Goal: Transaction & Acquisition: Book appointment/travel/reservation

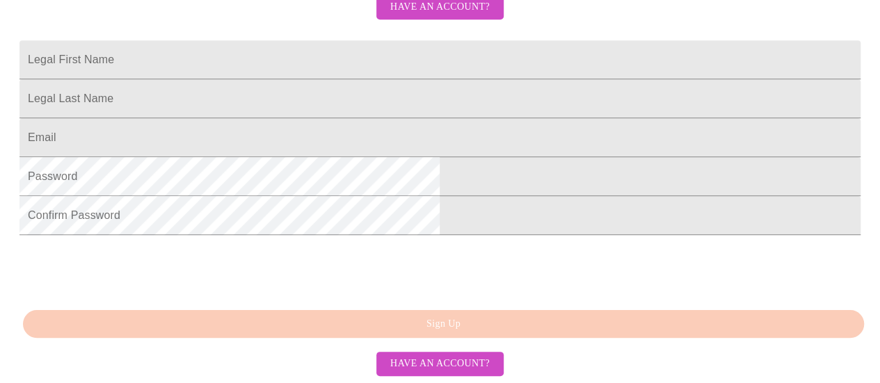
scroll to position [443, 0]
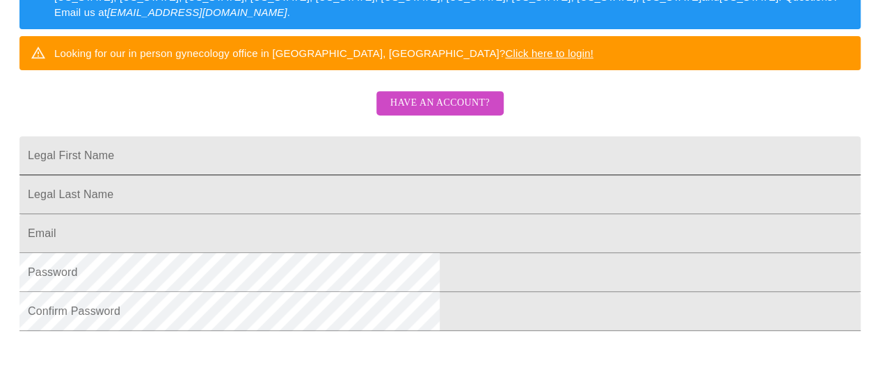
scroll to position [234, 0]
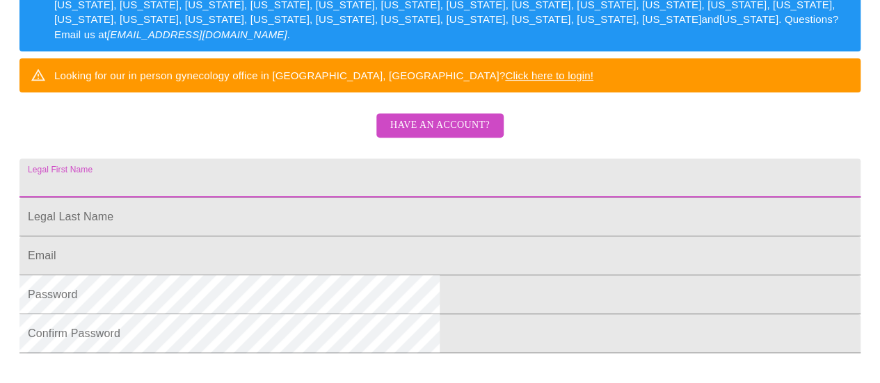
click at [318, 198] on input "Legal First Name" at bounding box center [439, 178] width 841 height 39
type input "[PERSON_NAME]"
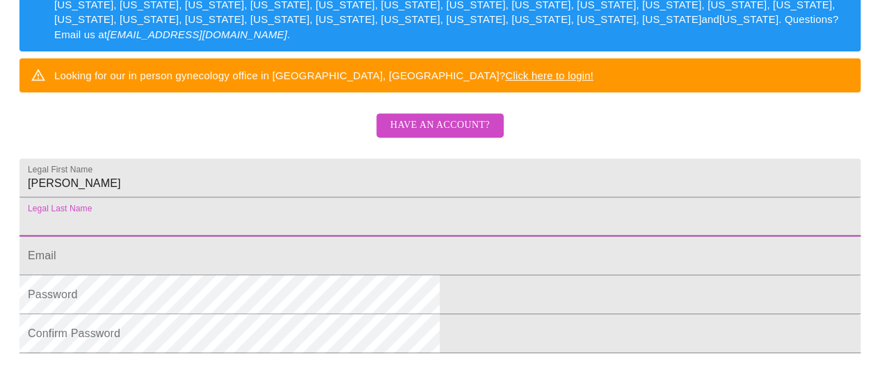
click at [296, 237] on input "Legal First Name" at bounding box center [439, 217] width 841 height 39
type input "[PERSON_NAME]"
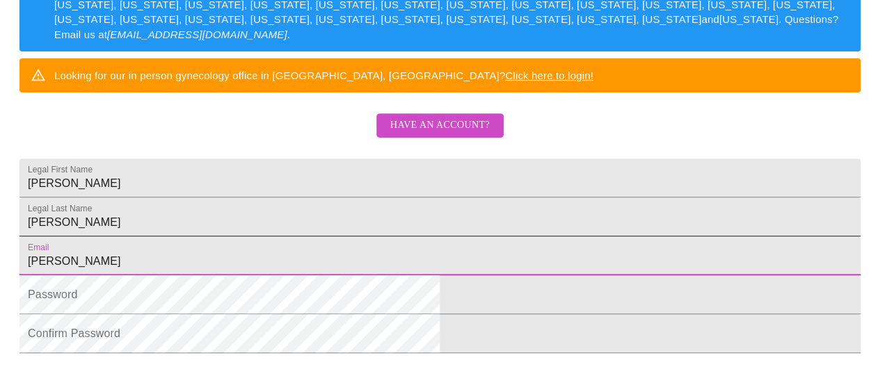
type input "[EMAIL_ADDRESS][DOMAIN_NAME]"
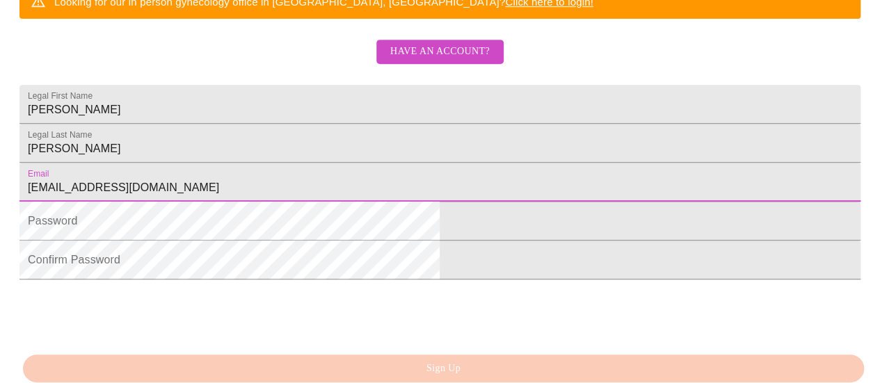
scroll to position [373, 0]
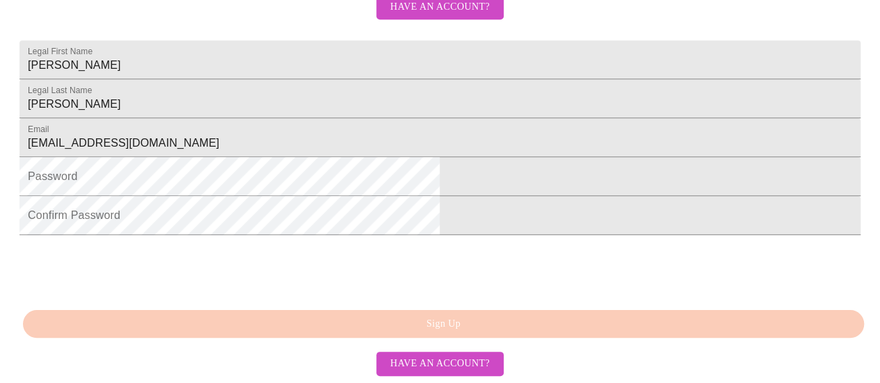
click at [297, 203] on form "Password" at bounding box center [439, 183] width 841 height 39
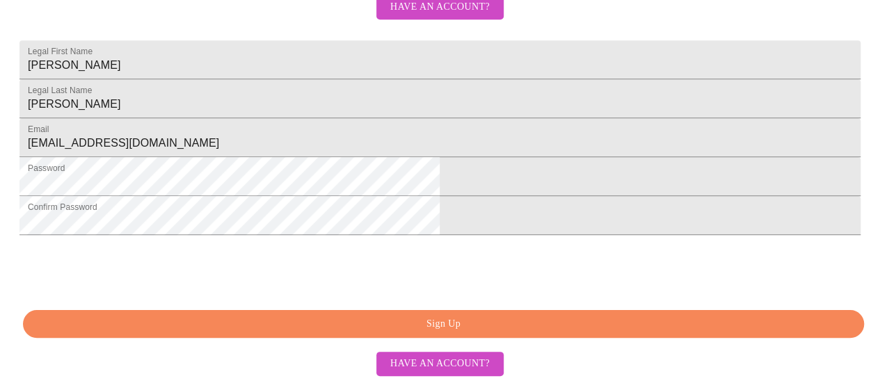
scroll to position [443, 0]
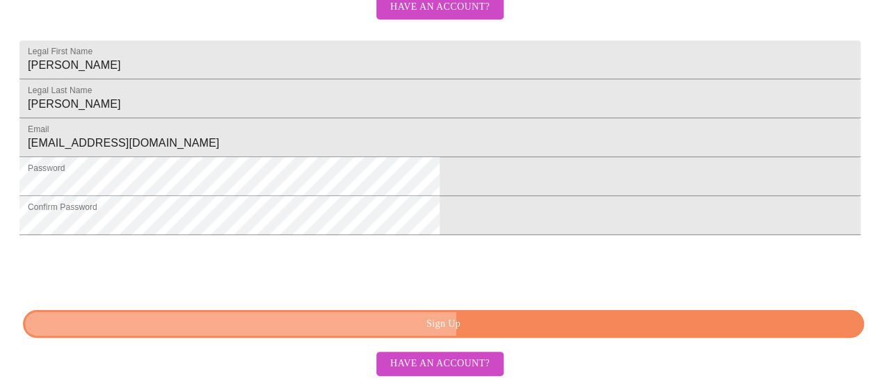
click at [450, 326] on span "Sign Up" at bounding box center [443, 324] width 809 height 17
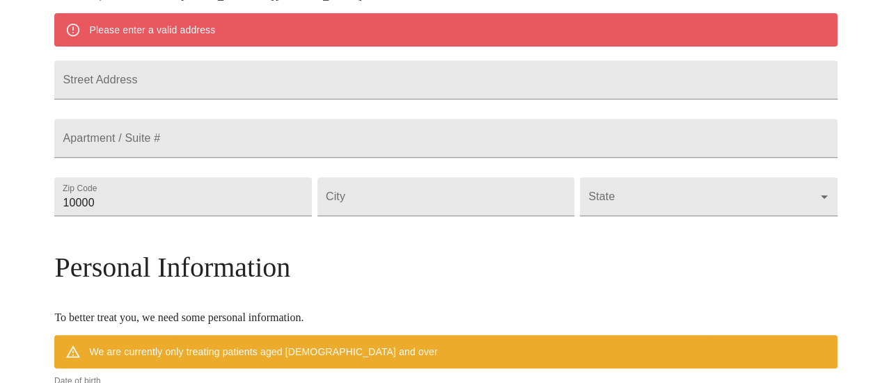
scroll to position [319, 0]
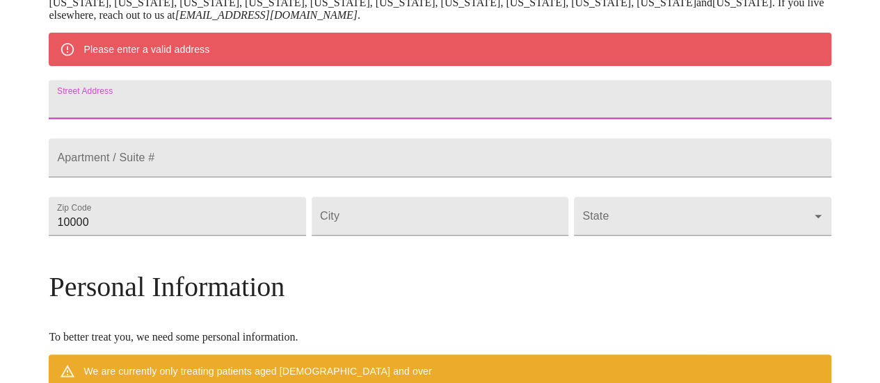
click at [184, 107] on input "Street Address" at bounding box center [440, 99] width 782 height 39
type input "757 Farragut Ave"
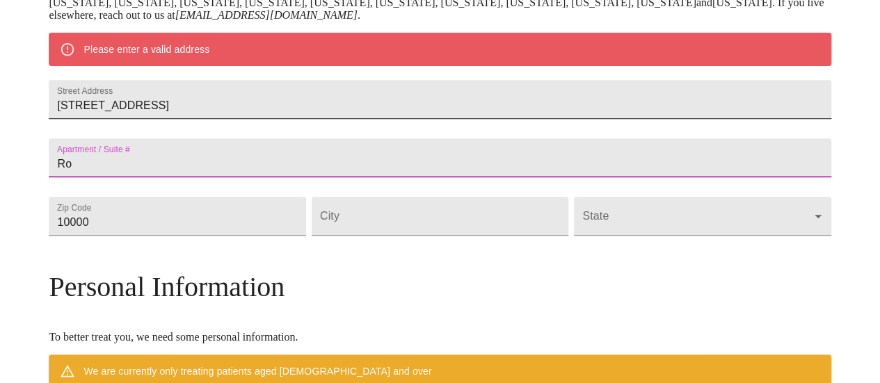
type input "R"
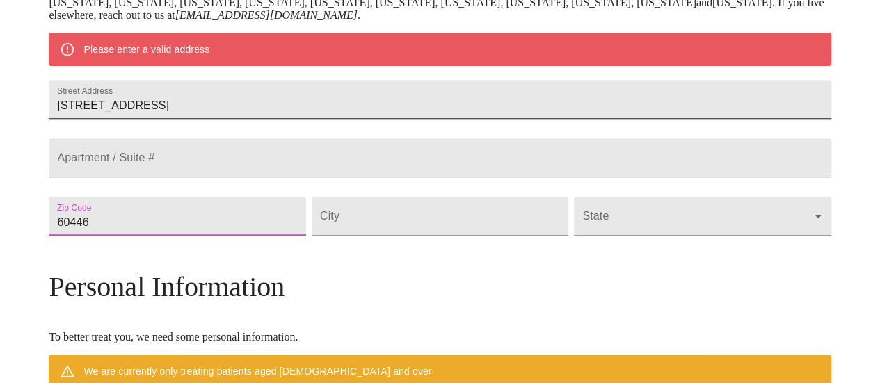
type input "60446"
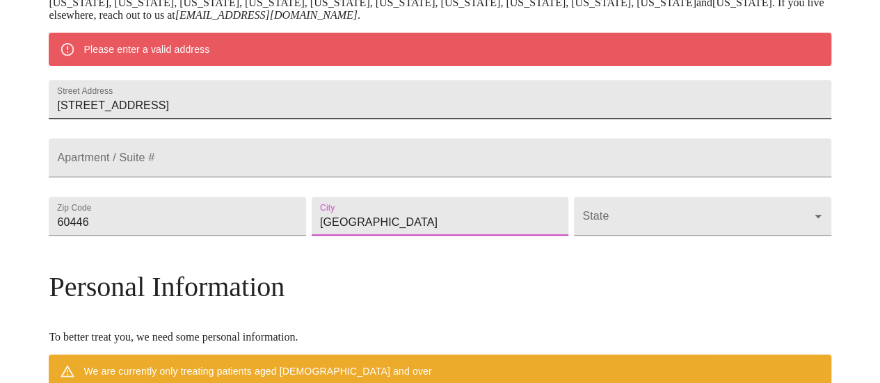
type input "Romeoville"
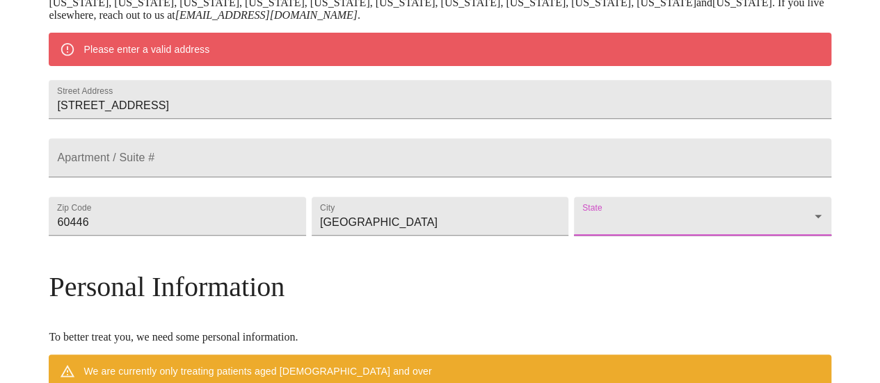
click at [625, 244] on body "MyMenopauseRx Welcome to MyMenopauseRx Since it's your first time here, you'll …" at bounding box center [440, 235] width 869 height 1097
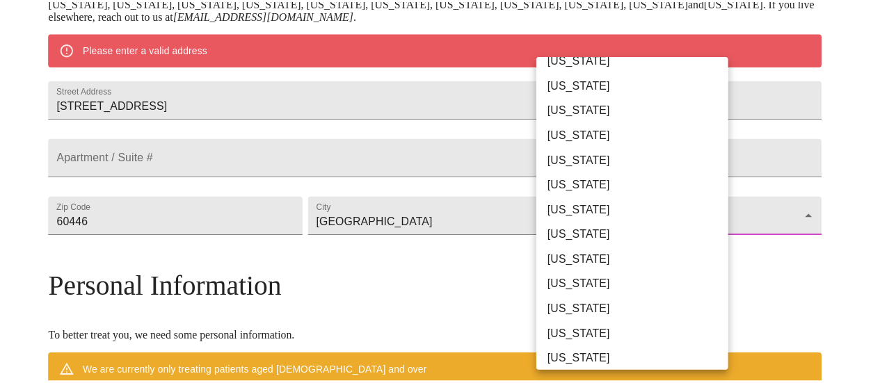
scroll to position [70, 0]
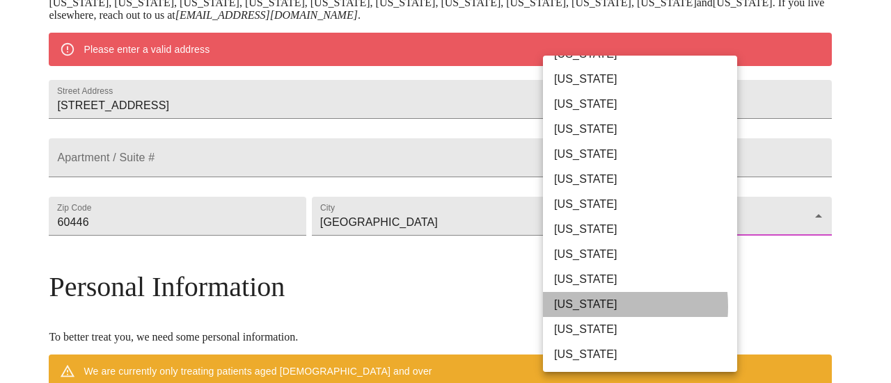
click at [578, 307] on li "Illinois" at bounding box center [645, 304] width 205 height 25
type input "Illinois"
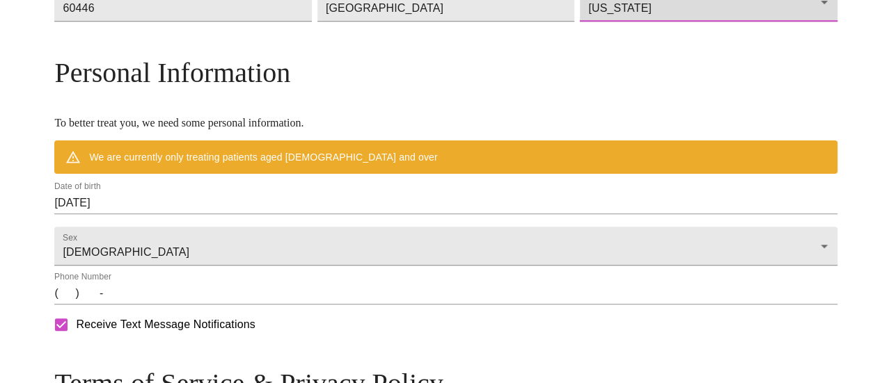
scroll to position [527, 0]
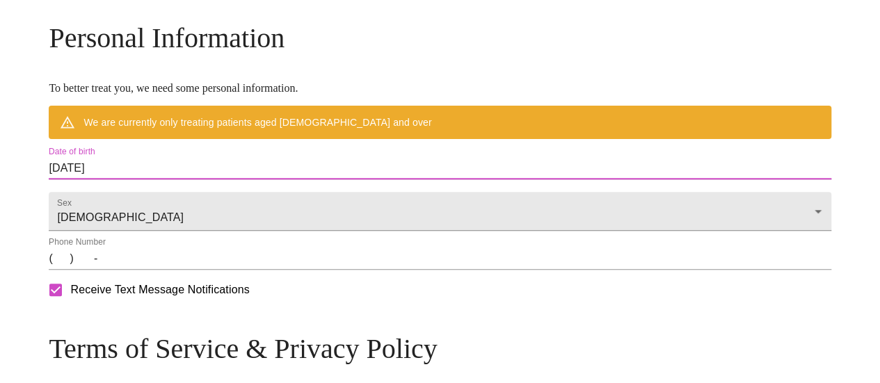
click at [214, 180] on input "08/11/2025" at bounding box center [440, 168] width 782 height 22
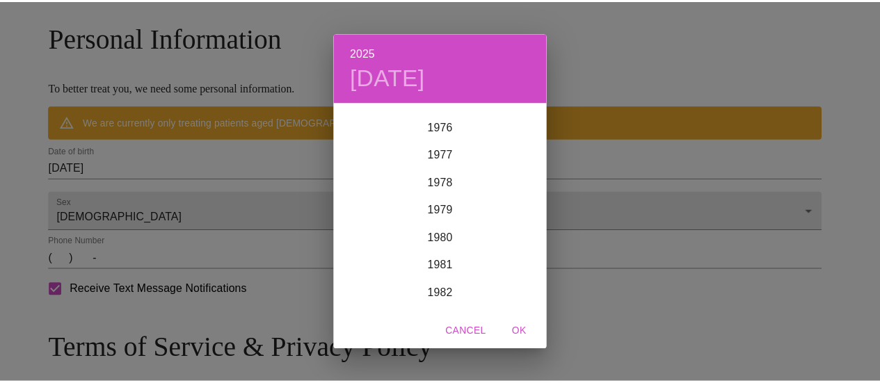
scroll to position [1962, 0]
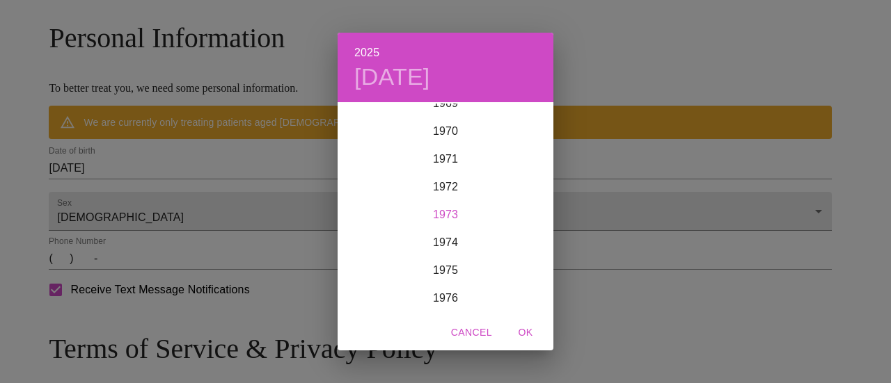
click at [450, 218] on div "1973" at bounding box center [446, 215] width 216 height 28
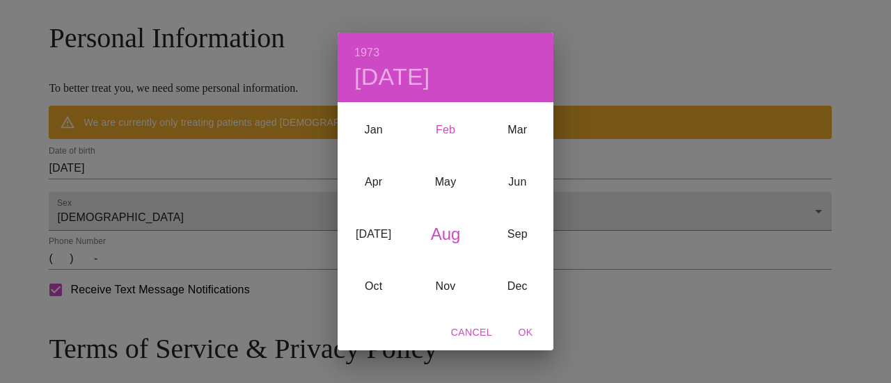
click at [446, 119] on div "Feb" at bounding box center [445, 130] width 72 height 52
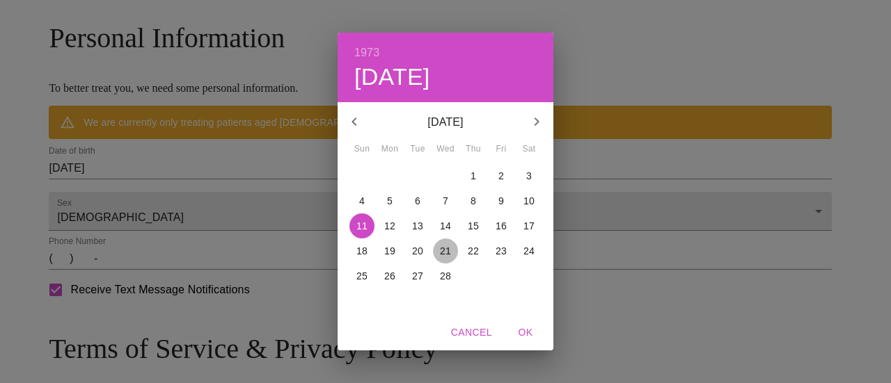
click at [445, 254] on p "21" at bounding box center [445, 251] width 11 height 14
click at [531, 338] on span "OK" at bounding box center [525, 332] width 33 height 17
type input "02/21/1973"
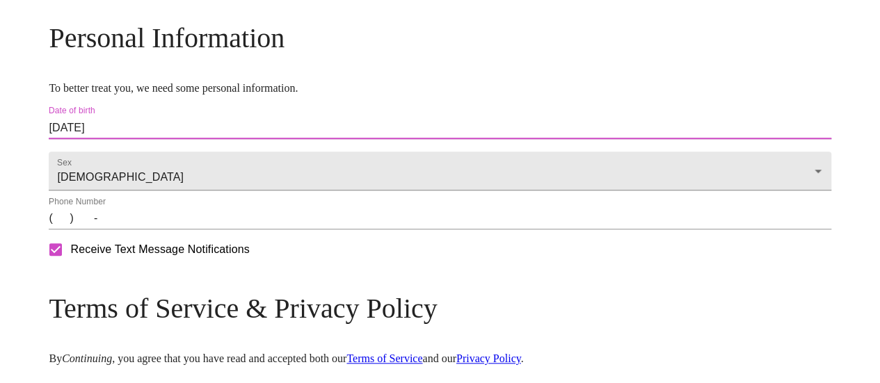
click at [159, 230] on input "(   )    -" at bounding box center [440, 218] width 782 height 22
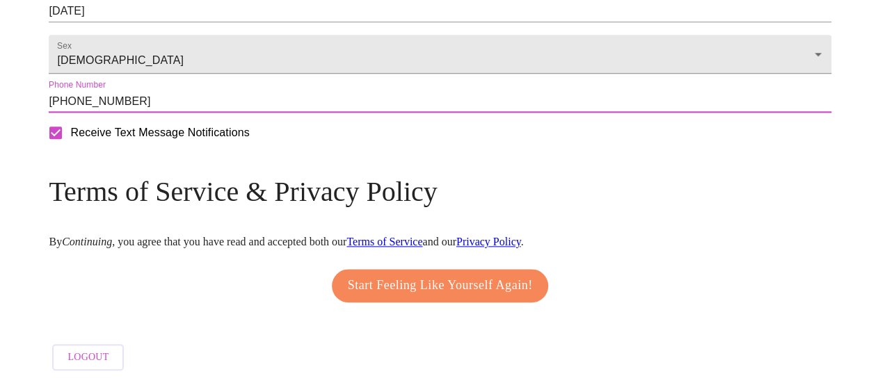
scroll to position [686, 0]
type input "(815) 342-6011"
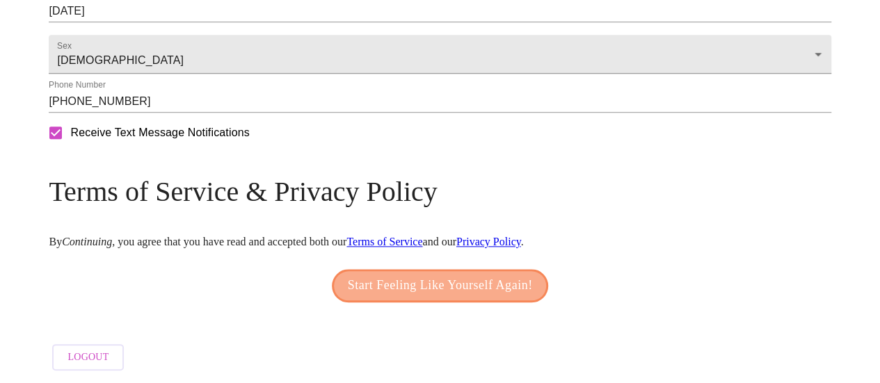
click at [430, 280] on span "Start Feeling Like Yourself Again!" at bounding box center [440, 286] width 185 height 22
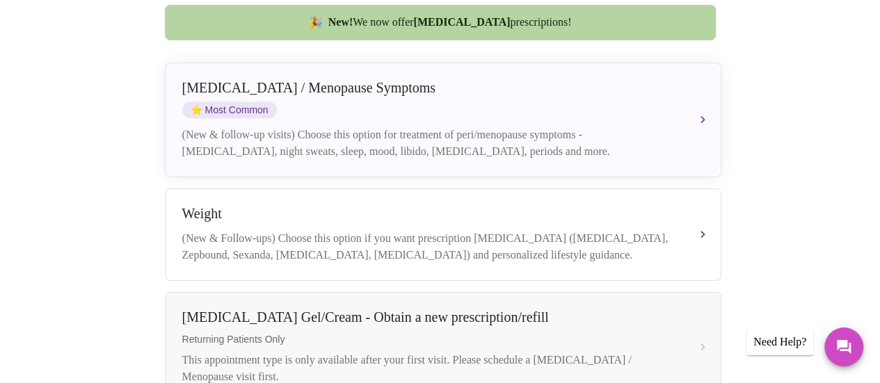
scroll to position [324, 0]
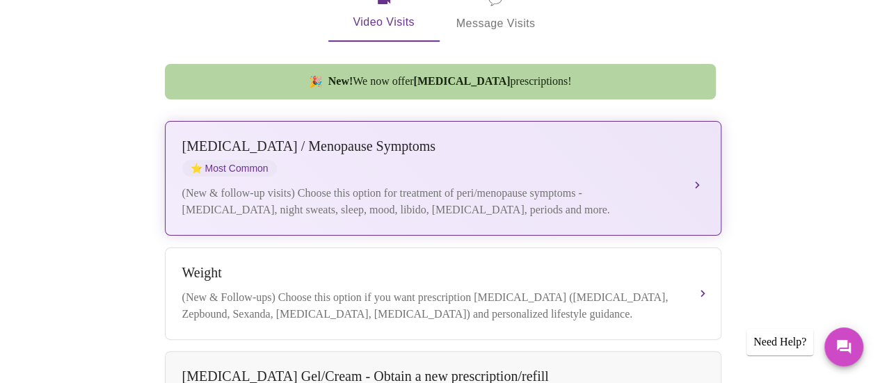
click at [664, 141] on div "Perimenopause / Menopause Symptoms ⭐ Most Common (New & follow-up visits) Choos…" at bounding box center [443, 178] width 522 height 80
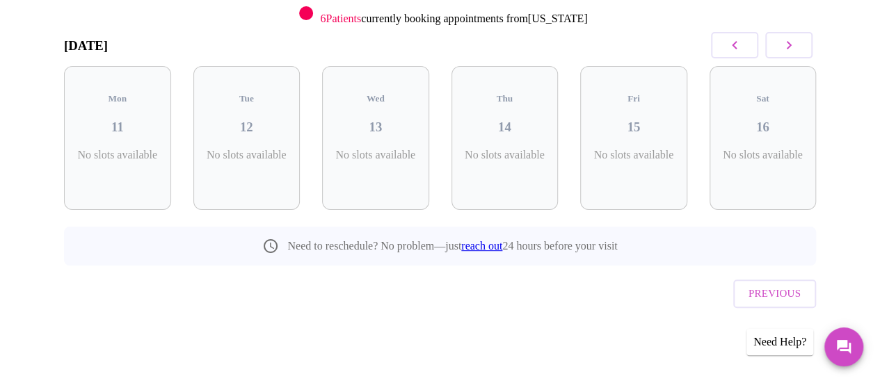
scroll to position [163, 0]
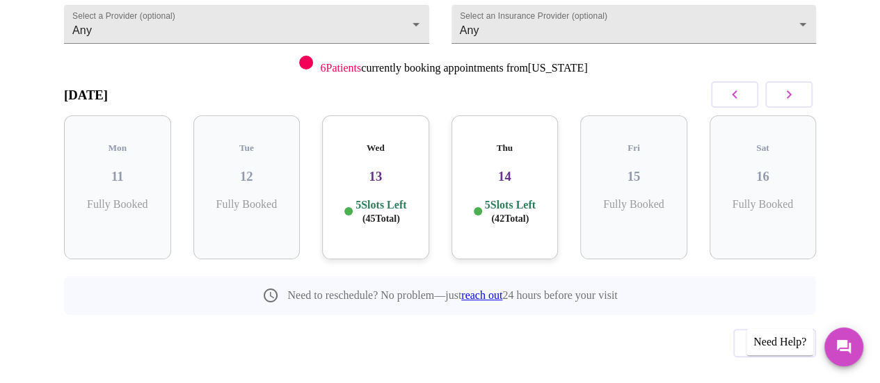
click at [359, 152] on div "Wed 13 5 Slots Left ( 45 Total)" at bounding box center [375, 188] width 107 height 144
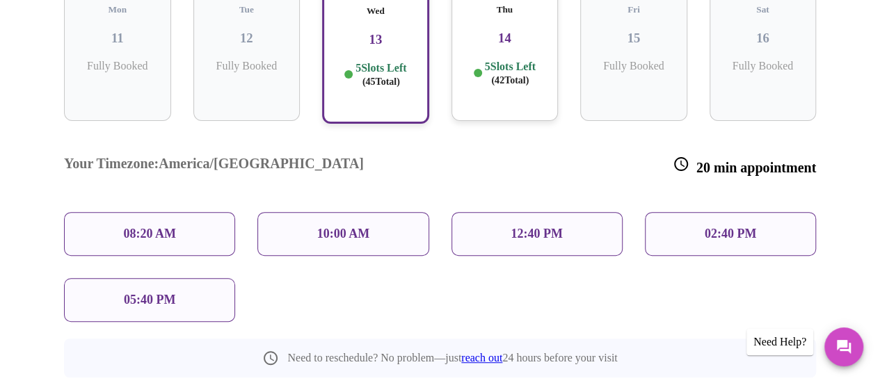
scroll to position [302, 0]
click at [339, 226] on p "10:00 AM" at bounding box center [343, 233] width 53 height 15
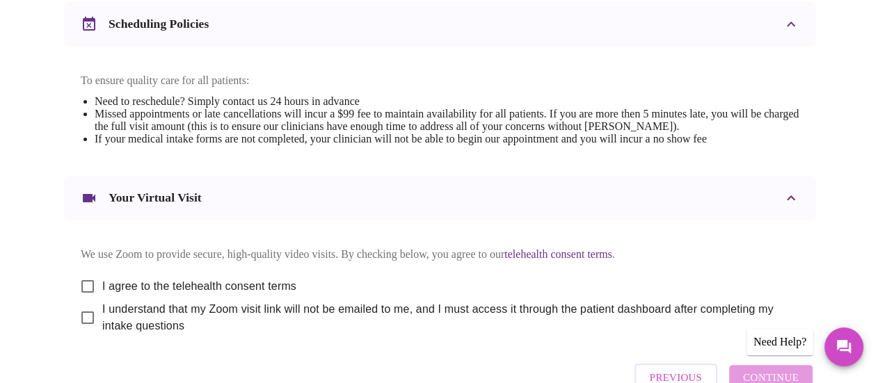
scroll to position [557, 0]
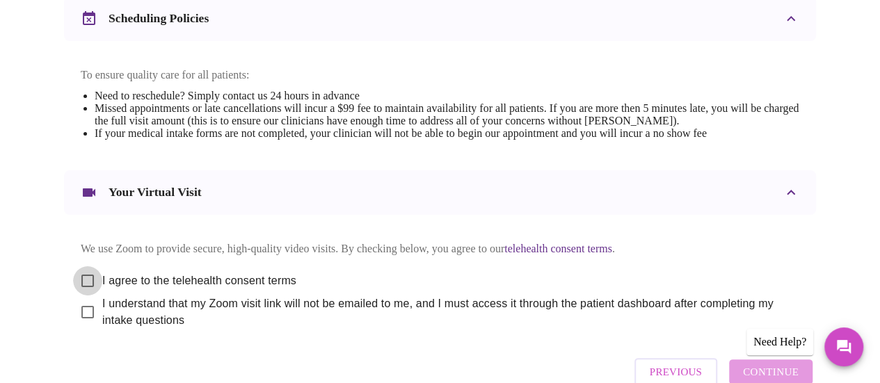
click at [82, 273] on input "I agree to the telehealth consent terms" at bounding box center [87, 281] width 29 height 29
checkbox input "true"
click at [84, 305] on input "I understand that my Zoom visit link will not be emailed to me, and I must acce…" at bounding box center [87, 312] width 29 height 29
checkbox input "true"
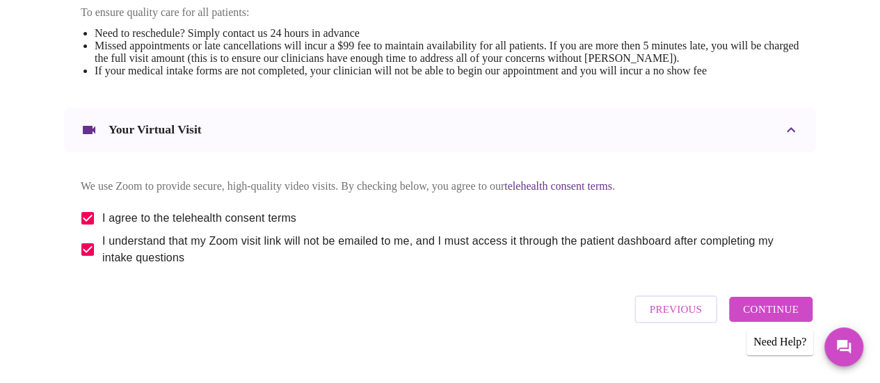
scroll to position [629, 0]
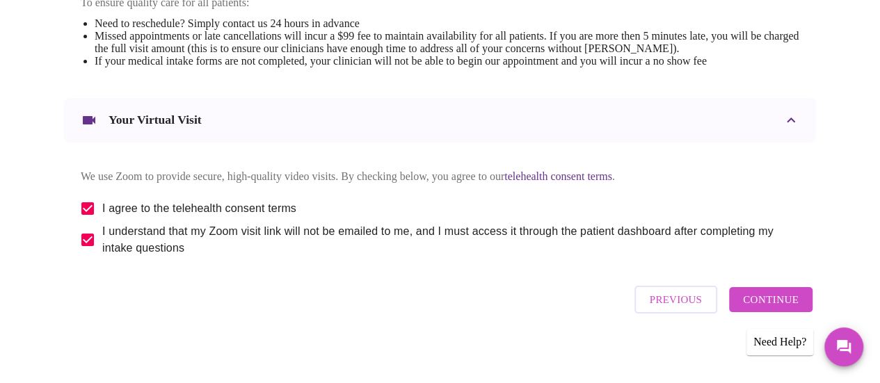
click at [785, 299] on span "Continue" at bounding box center [771, 300] width 56 height 18
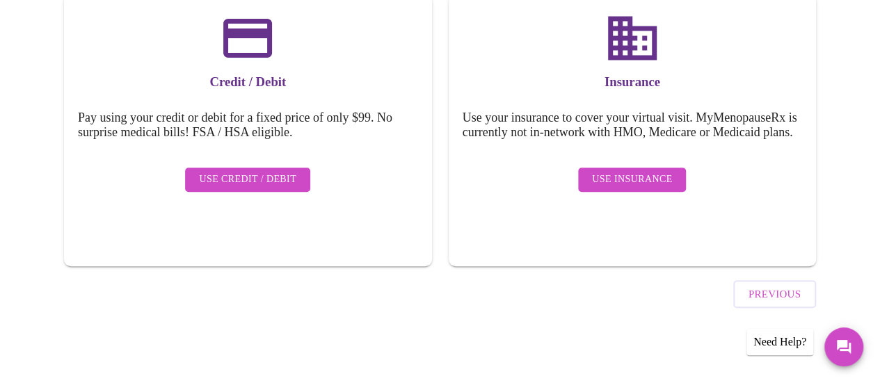
scroll to position [209, 0]
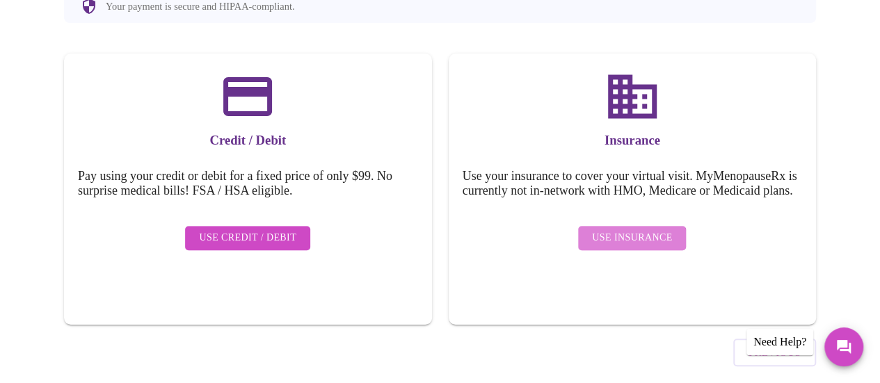
click at [635, 230] on span "Use Insurance" at bounding box center [632, 238] width 80 height 17
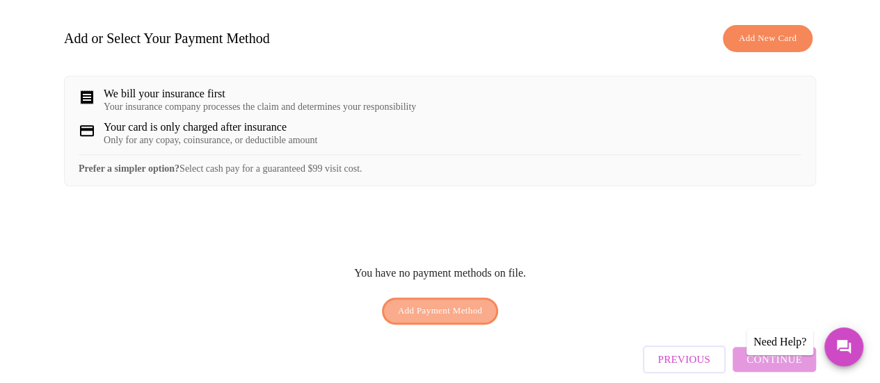
click at [447, 303] on span "Add Payment Method" at bounding box center [440, 311] width 85 height 16
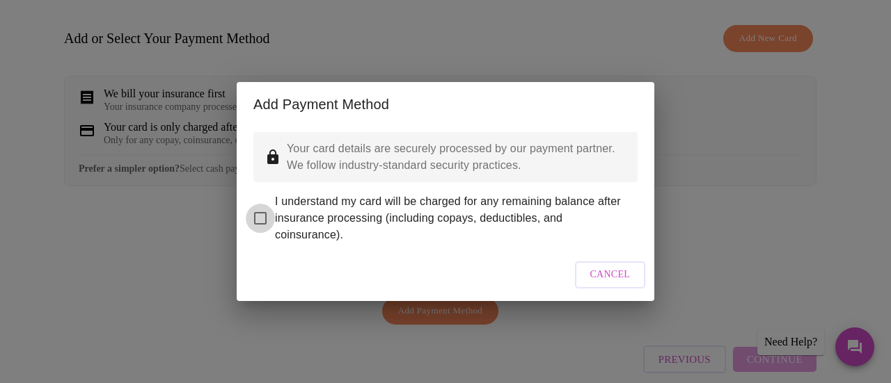
click at [262, 212] on input "I understand my card will be charged for any remaining balance after insurance …" at bounding box center [260, 218] width 29 height 29
checkbox input "true"
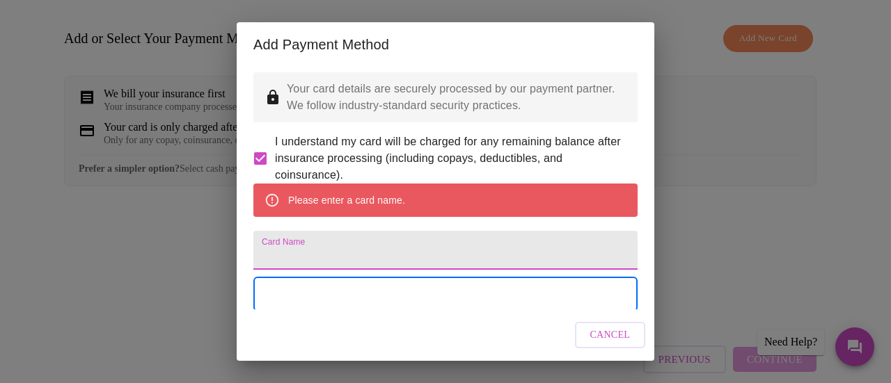
click at [281, 270] on input "Card Name" at bounding box center [445, 250] width 384 height 39
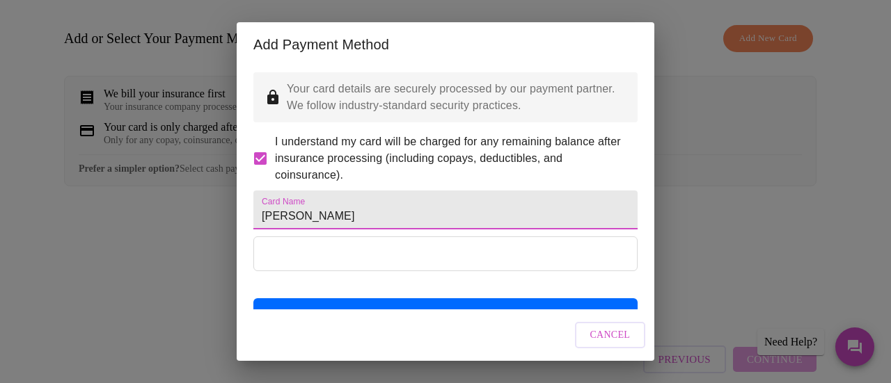
type input "Ana Barragan"
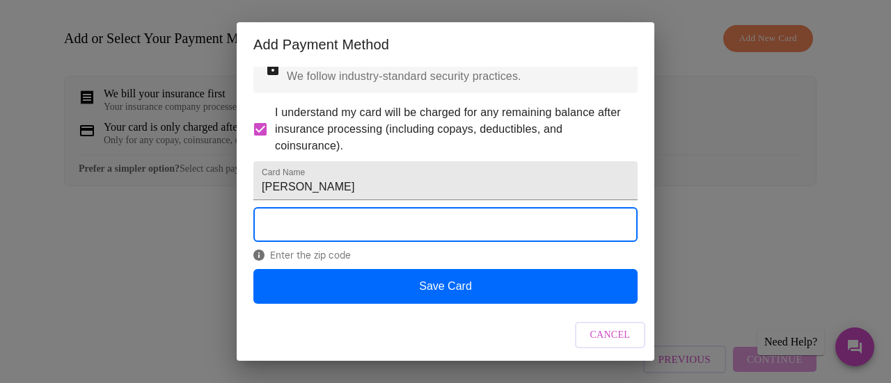
scroll to position [65, 0]
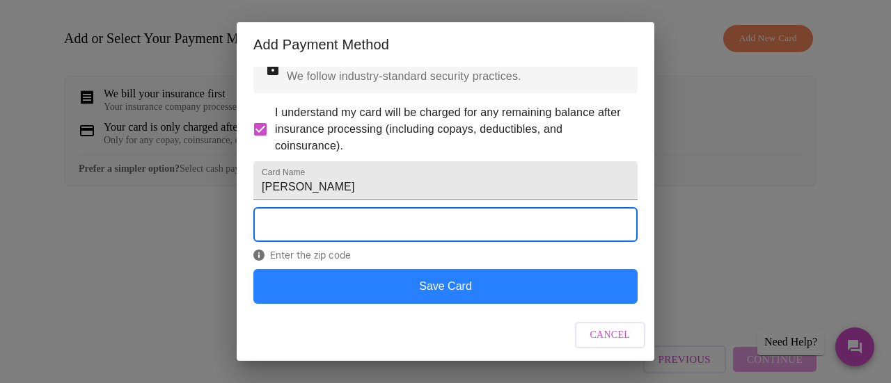
click at [427, 285] on button "Save Card" at bounding box center [445, 286] width 384 height 35
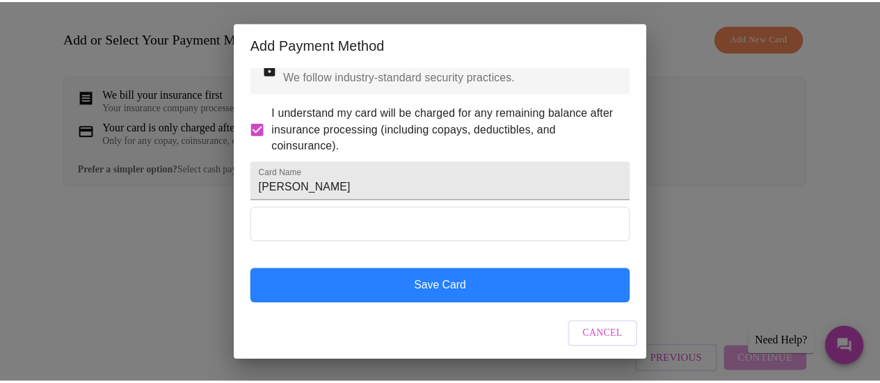
scroll to position [10, 0]
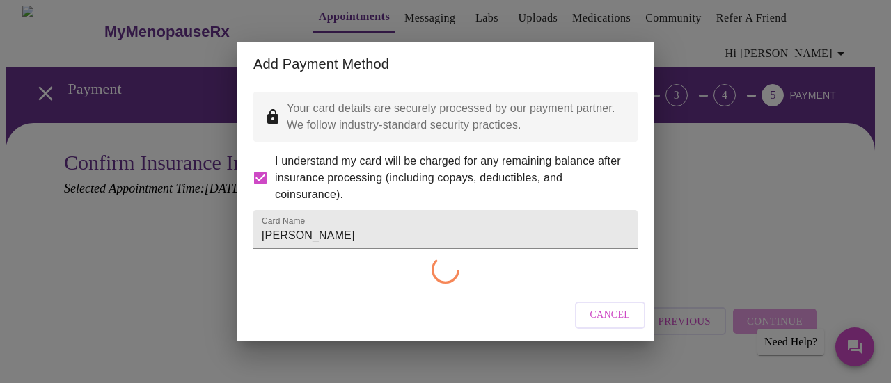
checkbox input "false"
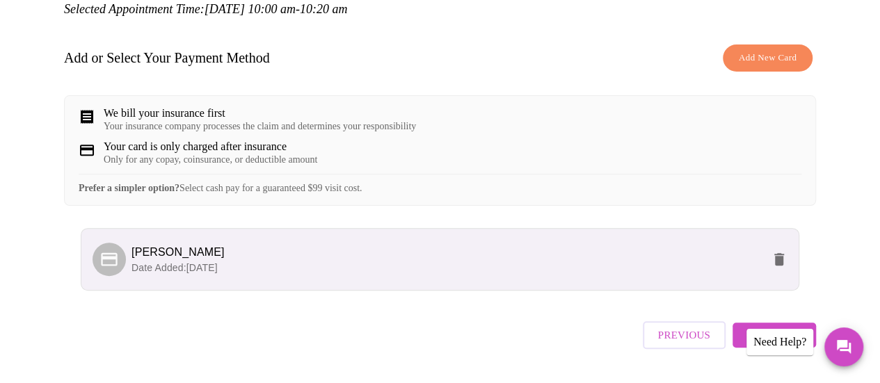
scroll to position [219, 0]
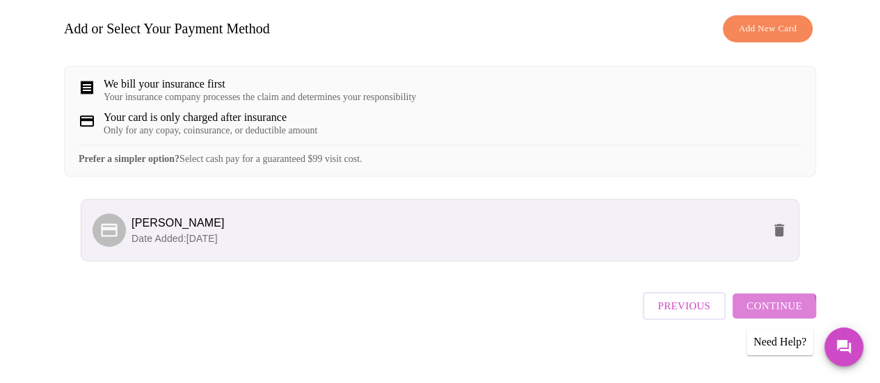
click at [765, 303] on span "Continue" at bounding box center [775, 306] width 56 height 18
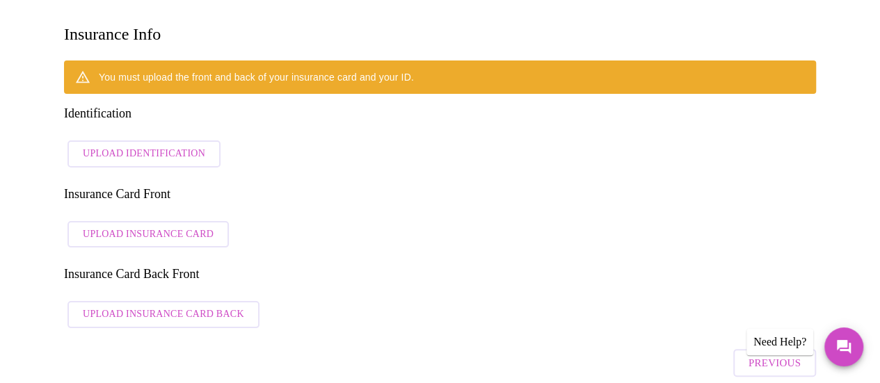
click at [128, 145] on span "Upload Identification" at bounding box center [144, 153] width 122 height 17
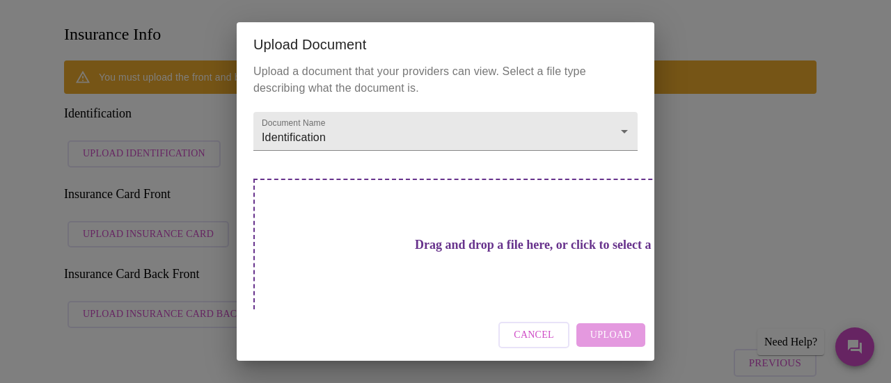
scroll to position [23, 0]
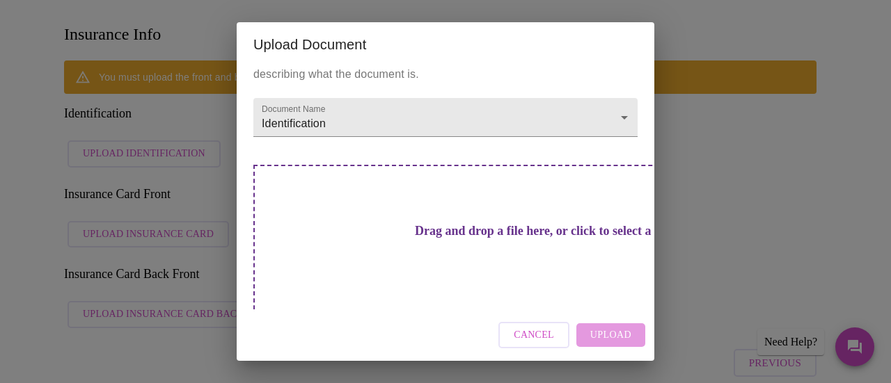
click at [427, 225] on h3 "Drag and drop a file here, or click to select a file" at bounding box center [543, 231] width 384 height 15
click at [448, 224] on h3 "Drag and drop a file here, or click to select a file" at bounding box center [543, 231] width 384 height 15
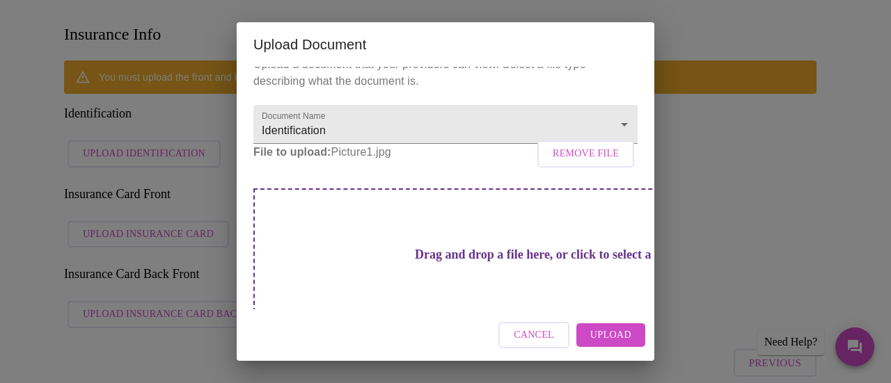
scroll to position [0, 0]
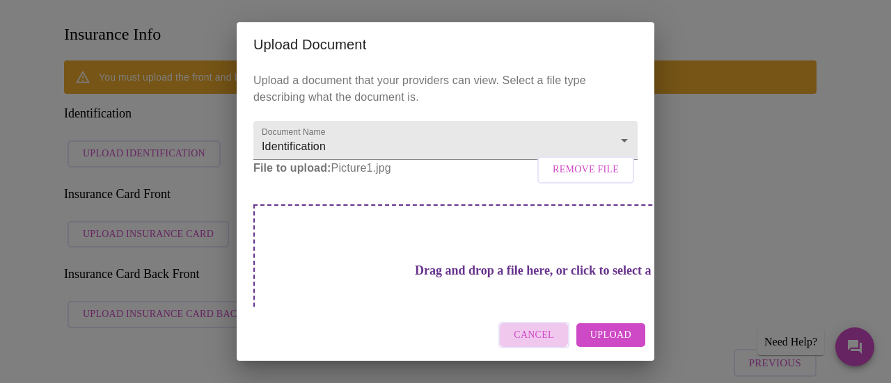
click at [536, 331] on span "Cancel" at bounding box center [534, 335] width 40 height 17
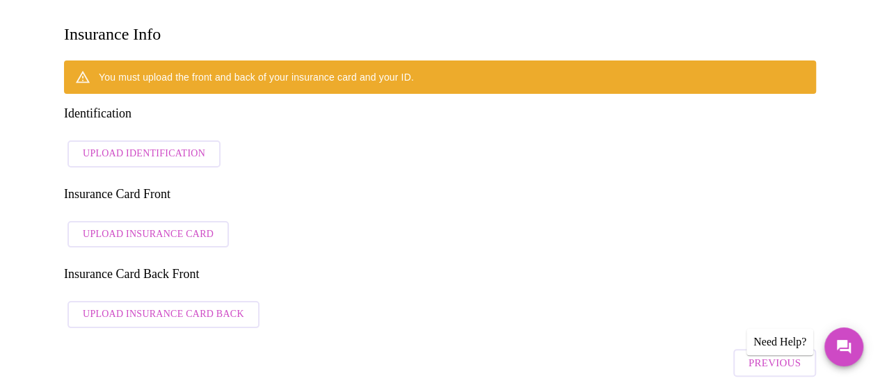
click at [125, 145] on span "Upload Identification" at bounding box center [144, 153] width 122 height 17
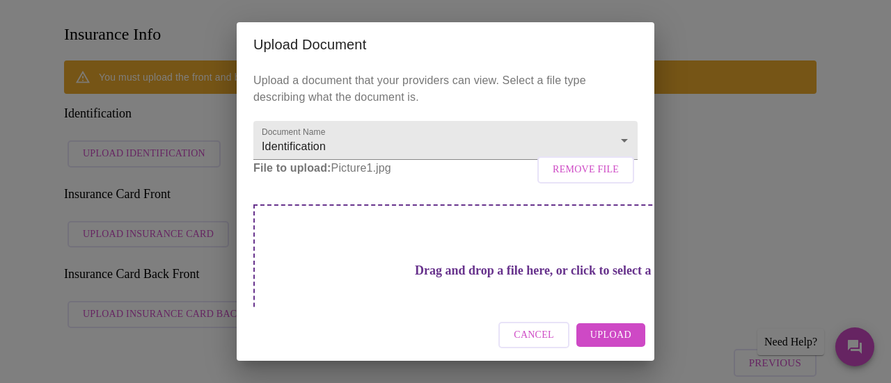
click at [563, 179] on span "Remove File" at bounding box center [586, 169] width 66 height 17
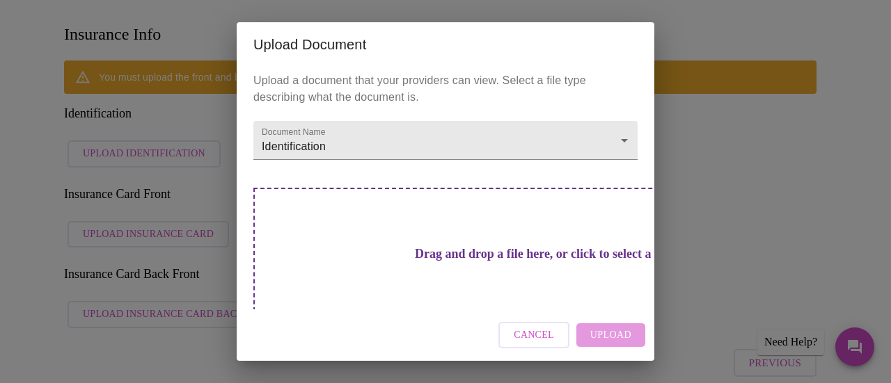
click at [404, 252] on h3 "Drag and drop a file here, or click to select a file" at bounding box center [543, 254] width 384 height 15
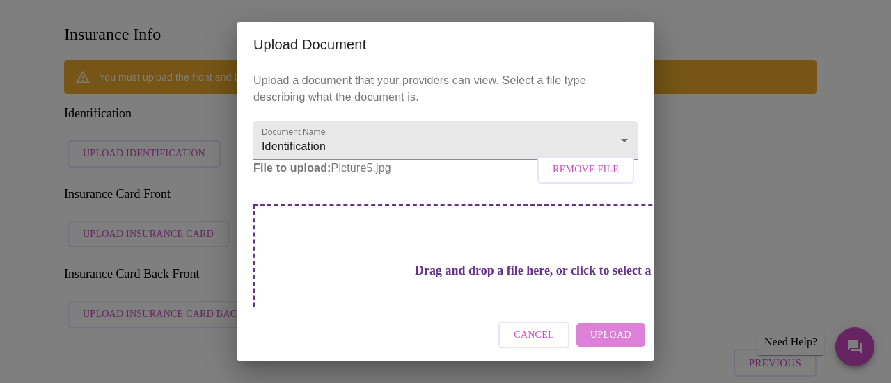
click at [612, 336] on span "Upload" at bounding box center [610, 335] width 41 height 17
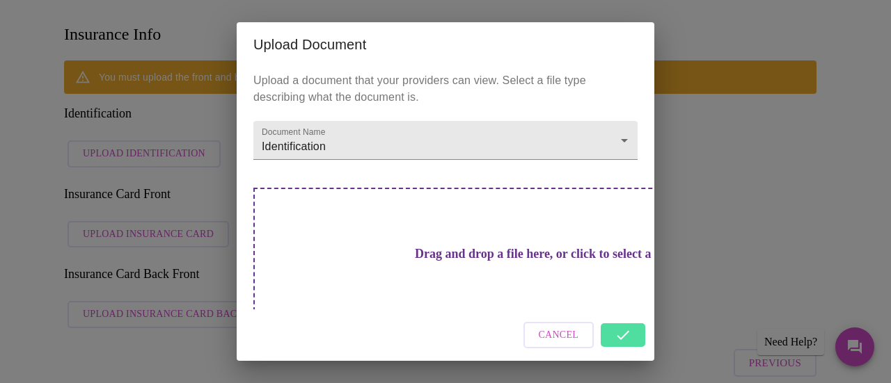
click at [631, 332] on div "Cancel" at bounding box center [446, 336] width 418 height 52
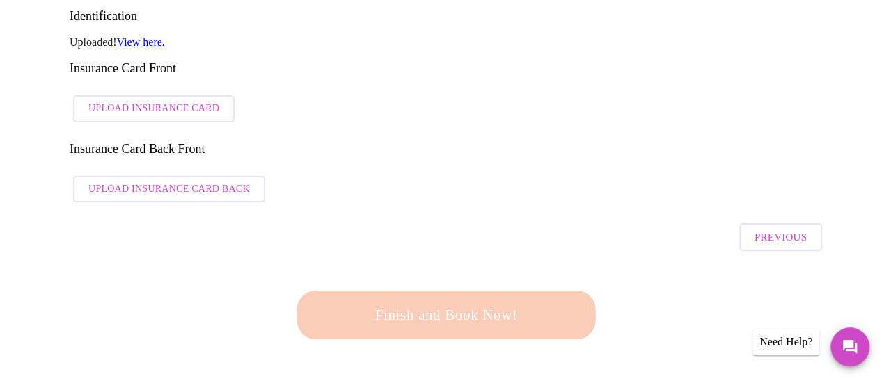
scroll to position [149, 0]
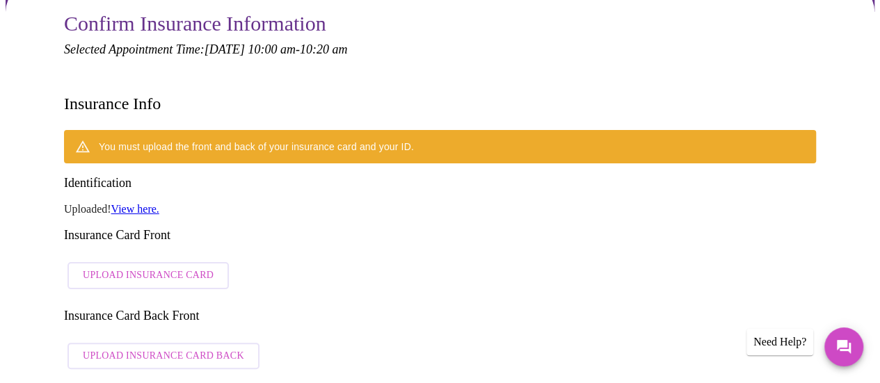
click at [132, 203] on link "View here." at bounding box center [135, 209] width 48 height 12
click at [175, 267] on span "Upload Insurance Card" at bounding box center [148, 275] width 131 height 17
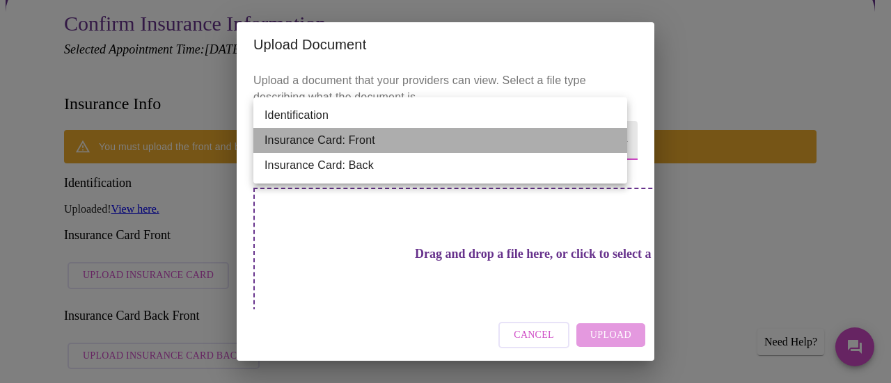
click at [343, 140] on li "Insurance Card: Front" at bounding box center [440, 140] width 374 height 25
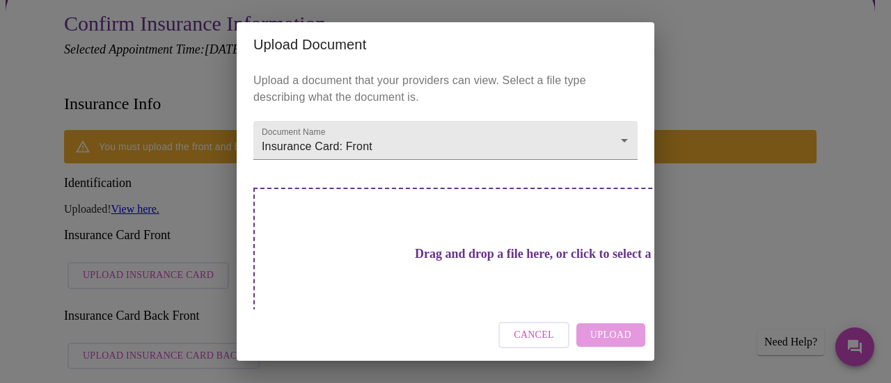
click at [372, 247] on h3 "Drag and drop a file here, or click to select a file" at bounding box center [543, 254] width 384 height 15
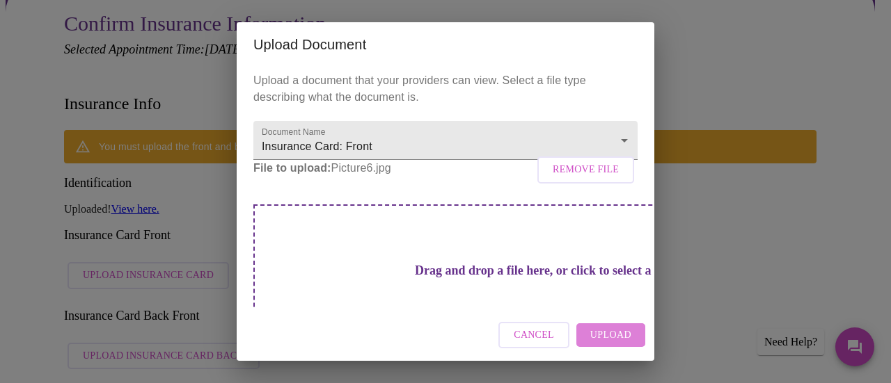
click at [602, 340] on span "Upload" at bounding box center [610, 335] width 41 height 17
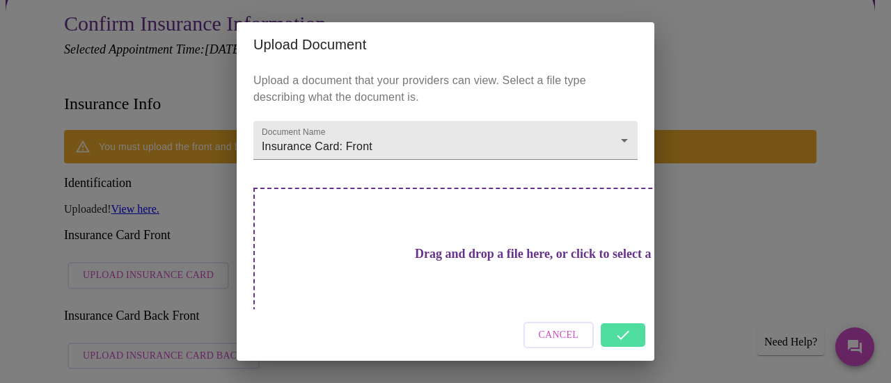
click at [611, 333] on div "Cancel" at bounding box center [446, 336] width 418 height 52
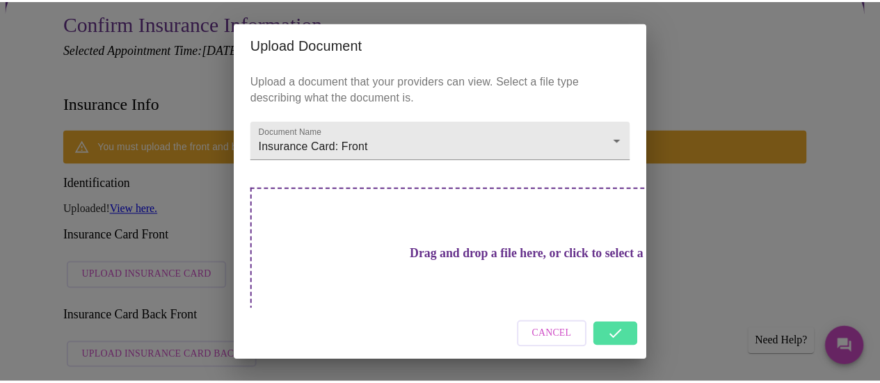
scroll to position [23, 0]
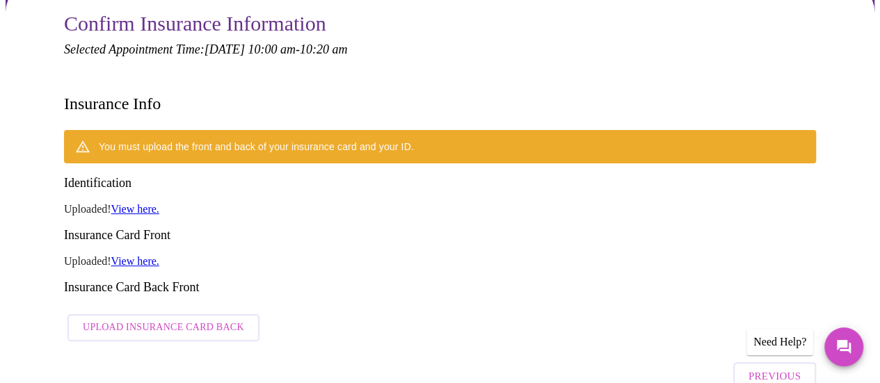
click at [134, 255] on link "View here." at bounding box center [135, 261] width 48 height 12
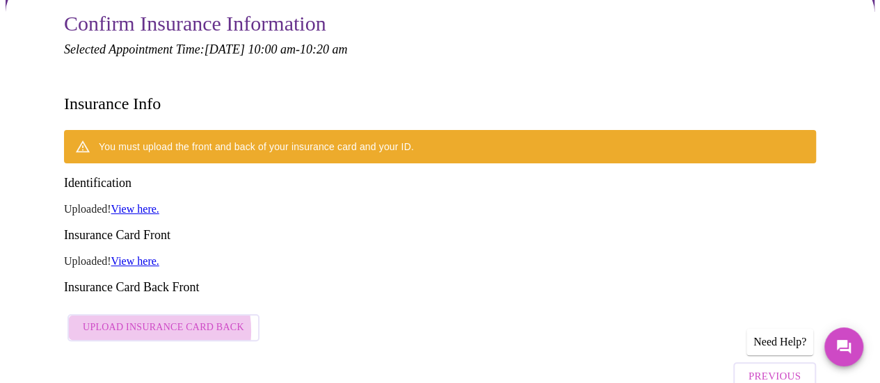
click at [135, 319] on span "Upload Insurance Card Back" at bounding box center [163, 327] width 161 height 17
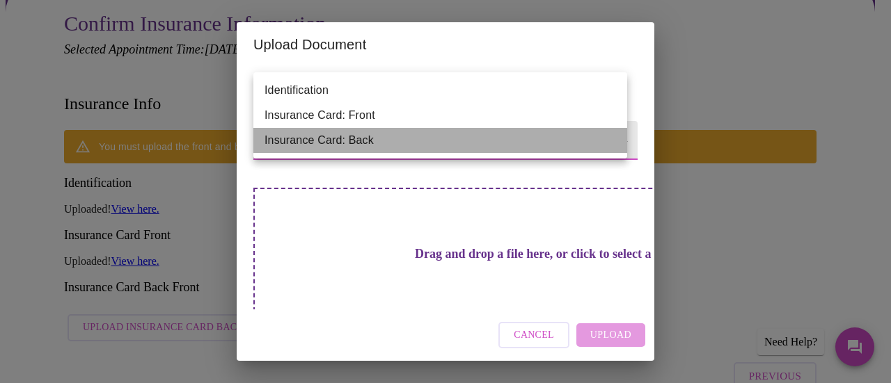
click at [363, 143] on li "Insurance Card: Back" at bounding box center [440, 140] width 374 height 25
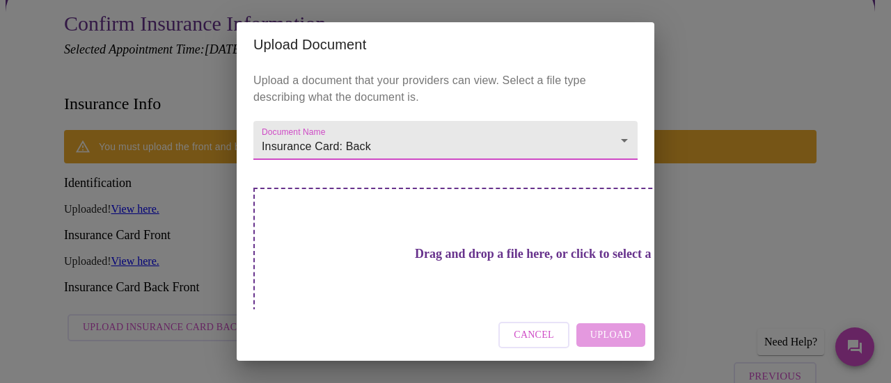
click at [413, 247] on h3 "Drag and drop a file here, or click to select a file" at bounding box center [543, 254] width 384 height 15
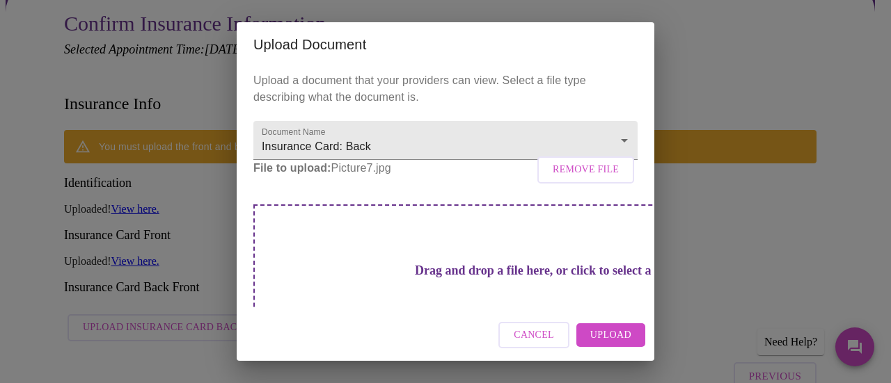
click at [614, 336] on span "Upload" at bounding box center [610, 335] width 41 height 17
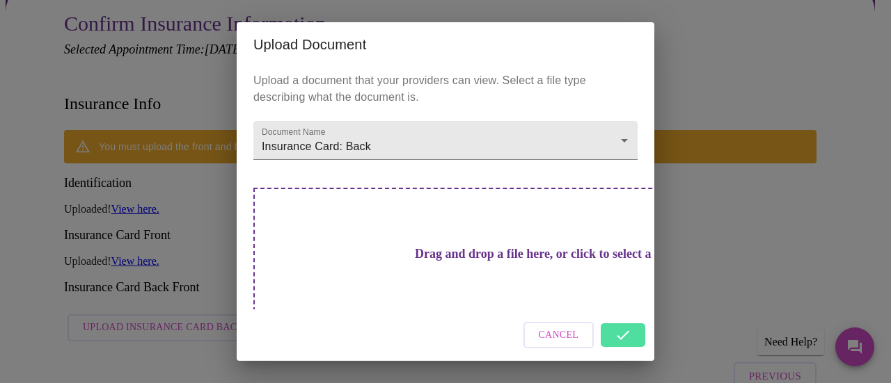
drag, startPoint x: 625, startPoint y: 326, endPoint x: 628, endPoint y: 335, distance: 8.8
click at [628, 333] on div "Cancel" at bounding box center [446, 336] width 418 height 52
click at [675, 275] on div "Upload Document Upload a document that your providers can view. Select a file t…" at bounding box center [445, 191] width 891 height 383
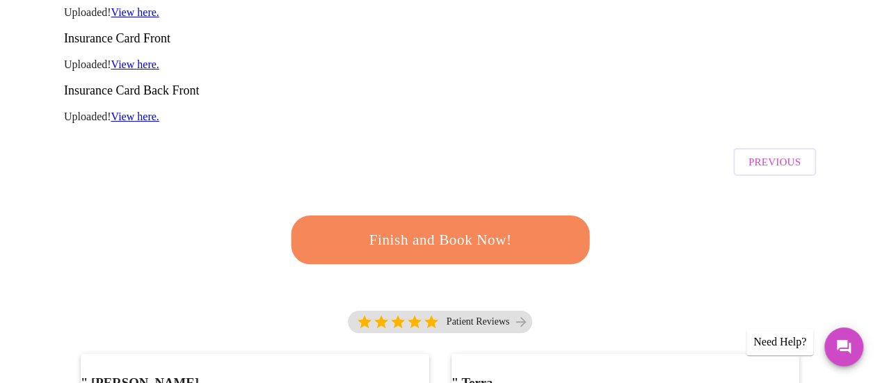
scroll to position [219, 0]
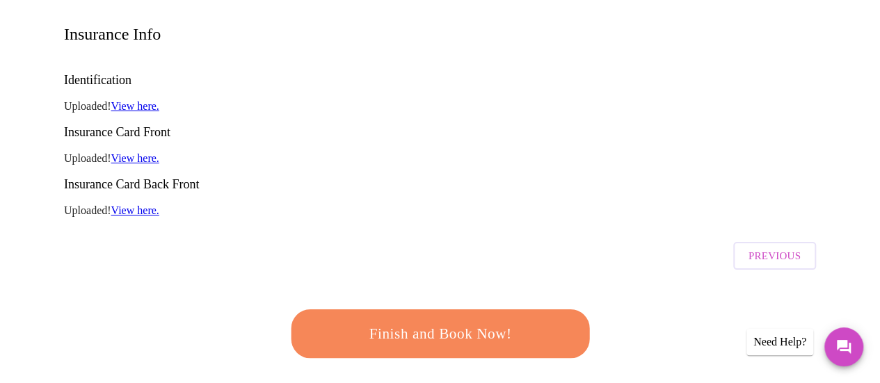
click at [399, 321] on span "Finish and Book Now!" at bounding box center [440, 334] width 257 height 26
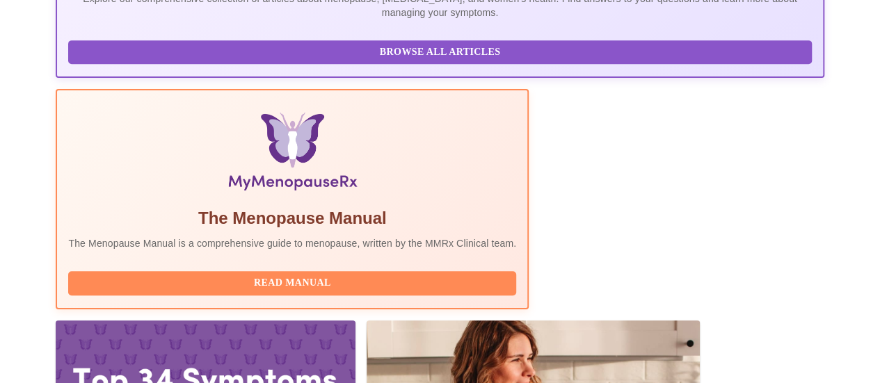
scroll to position [377, 0]
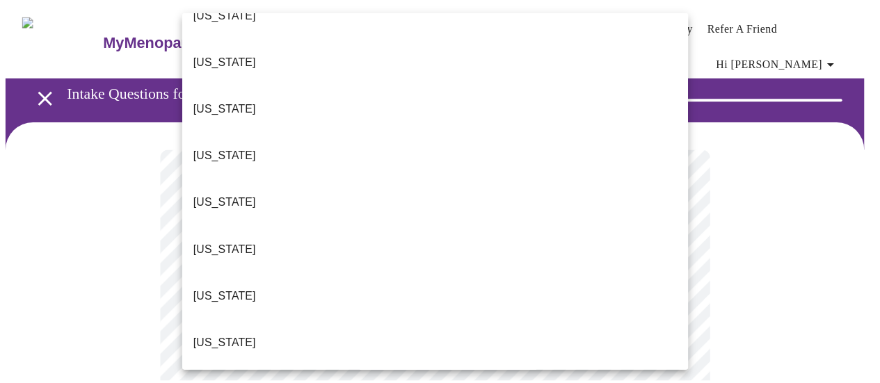
scroll to position [209, 0]
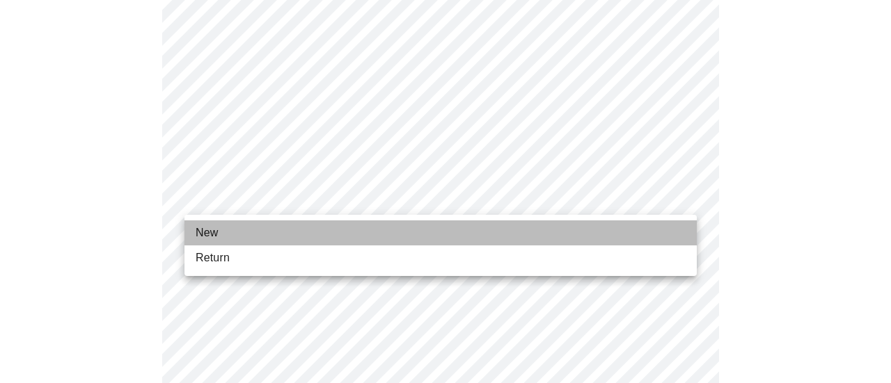
click at [246, 226] on li "New" at bounding box center [440, 233] width 512 height 25
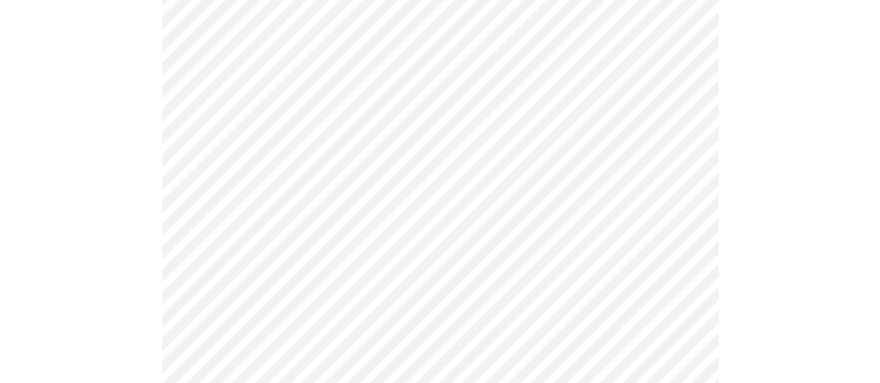
scroll to position [835, 0]
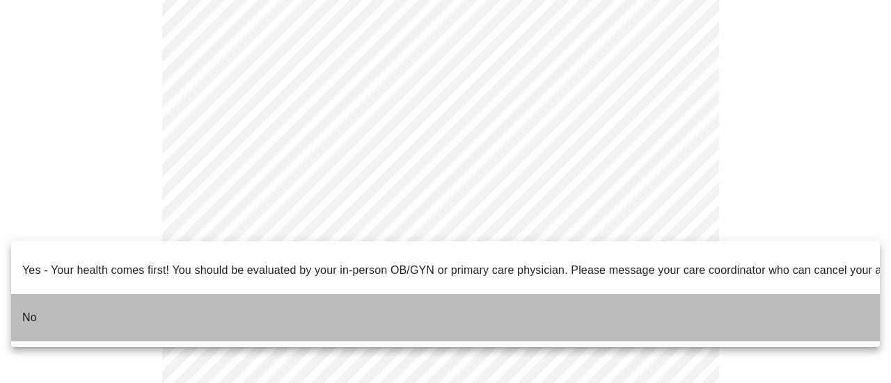
click at [86, 301] on li "No" at bounding box center [445, 317] width 868 height 47
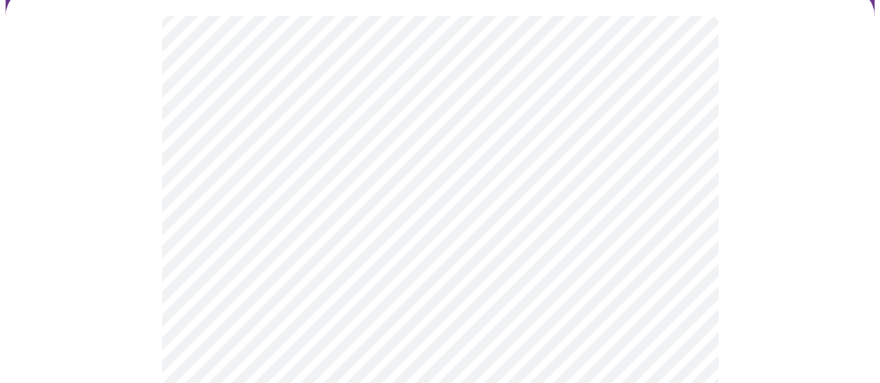
scroll to position [139, 0]
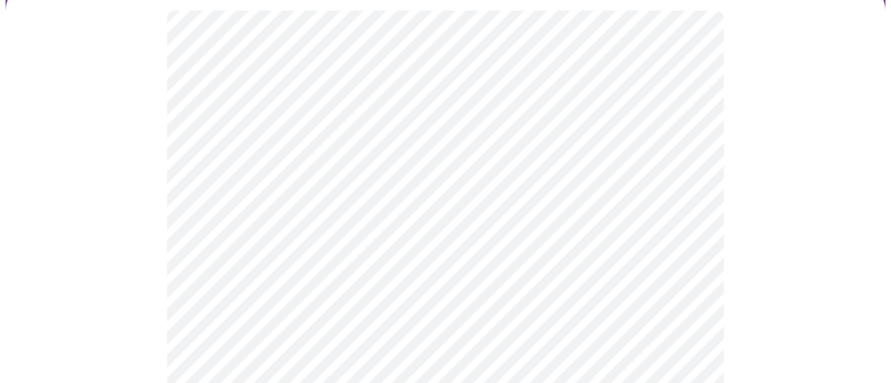
click at [464, 148] on body "MyMenopauseRx Appointments Messaging Labs Uploads Medications Community Refer a…" at bounding box center [446, 293] width 880 height 855
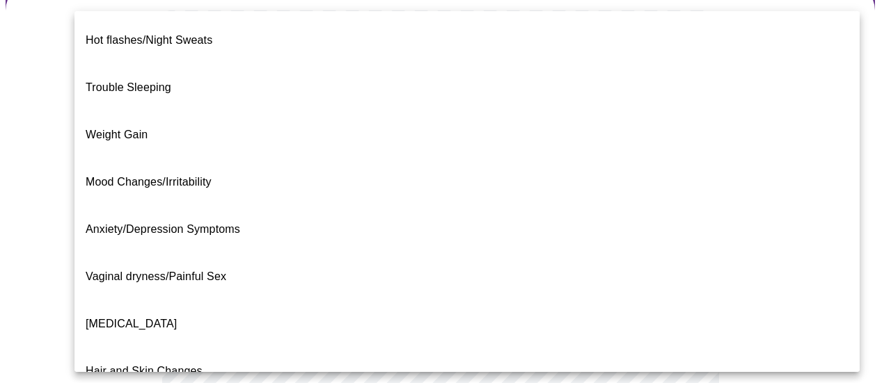
click at [146, 81] on span "Trouble Sleeping" at bounding box center [129, 87] width 86 height 12
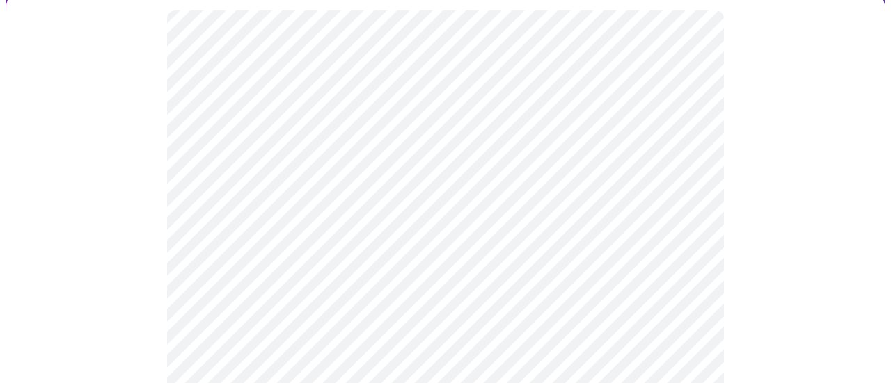
click at [308, 161] on body "MyMenopauseRx Appointments Messaging Labs Uploads Medications Community Refer a…" at bounding box center [446, 289] width 880 height 847
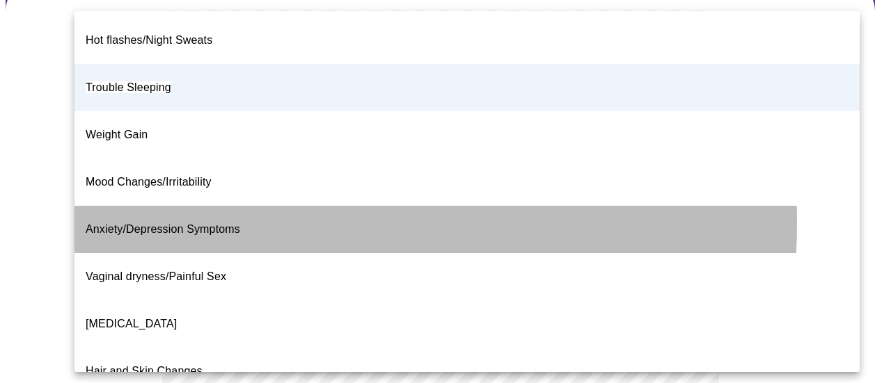
click at [158, 223] on span "Anxiety/Depression Symptoms" at bounding box center [163, 229] width 154 height 12
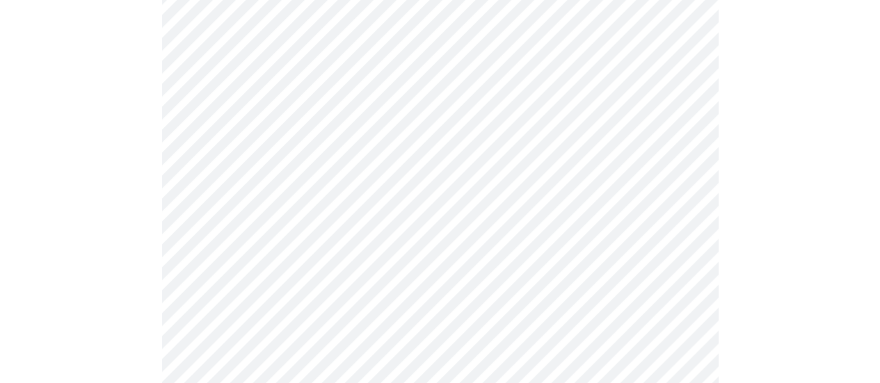
scroll to position [209, 0]
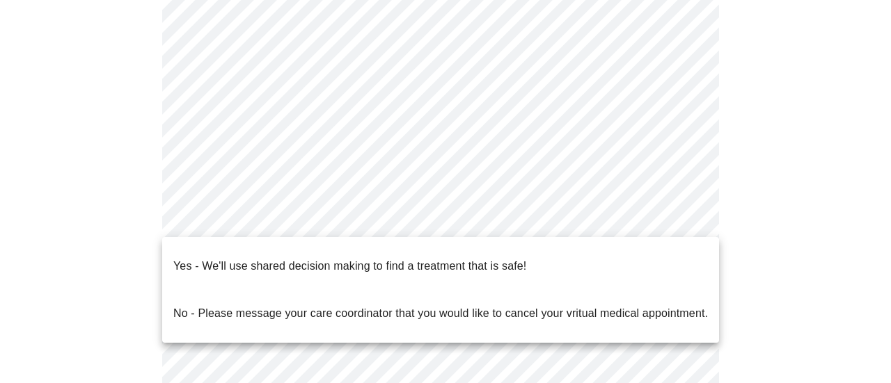
click at [331, 223] on body "MyMenopauseRx Appointments Messaging Labs Uploads Medications Community Refer a…" at bounding box center [446, 220] width 880 height 847
click at [235, 258] on p "Yes - We'll use shared decision making to find a treatment that is safe!" at bounding box center [349, 266] width 353 height 17
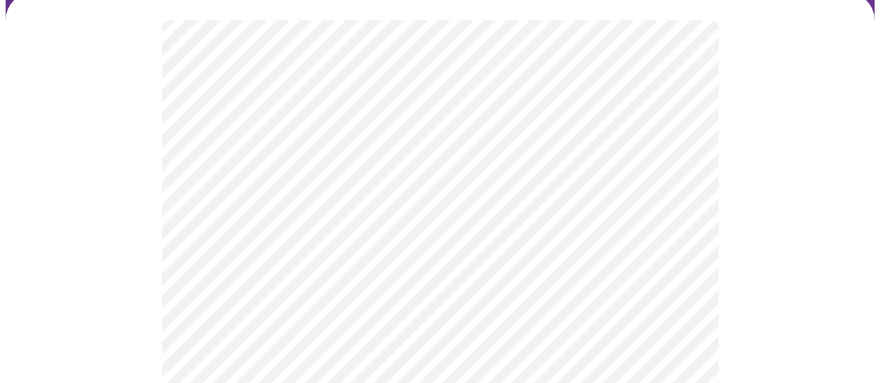
scroll to position [139, 0]
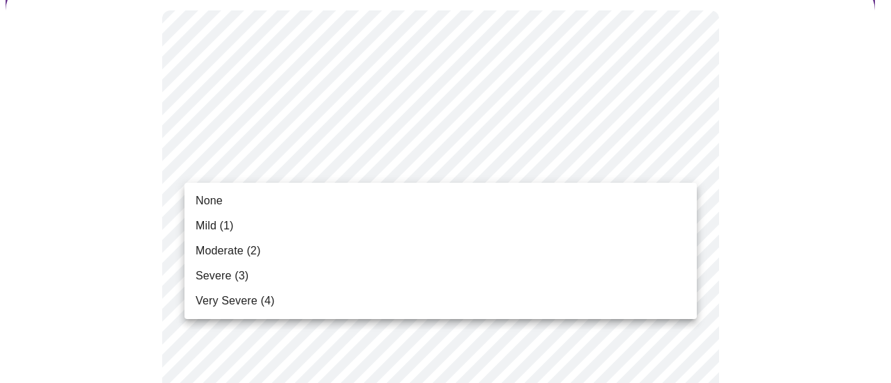
click at [225, 227] on span "Mild (1)" at bounding box center [215, 226] width 38 height 17
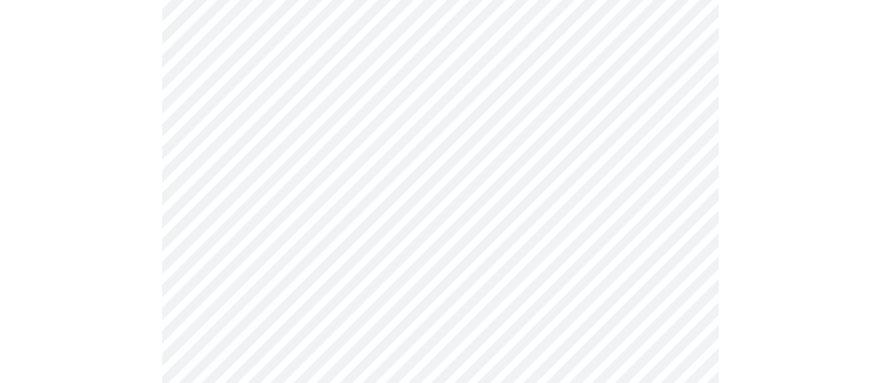
scroll to position [209, 0]
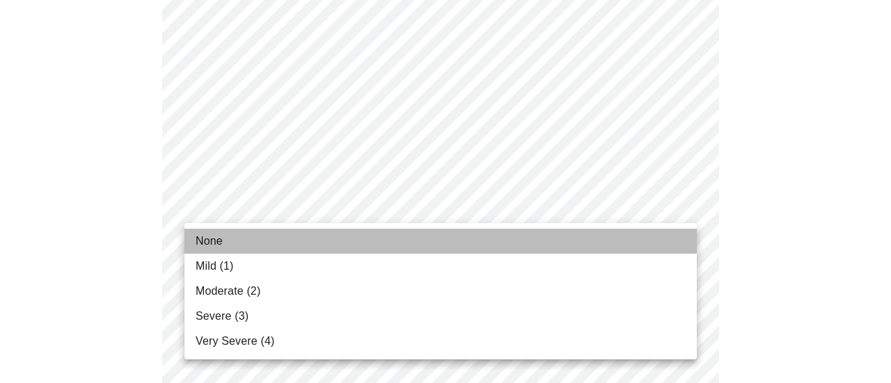
click at [242, 241] on li "None" at bounding box center [440, 241] width 512 height 25
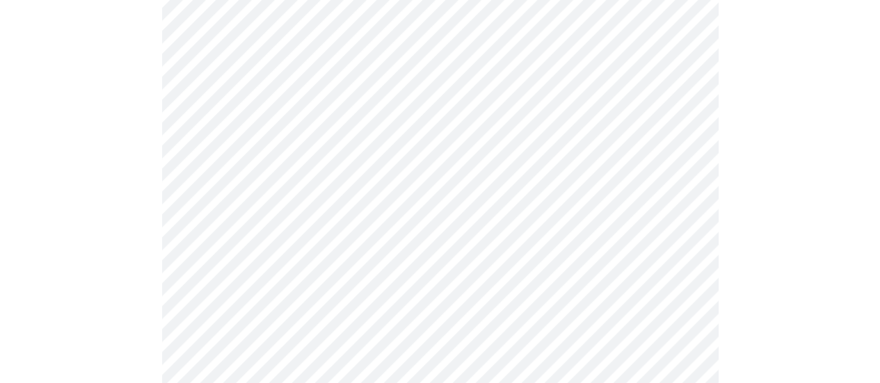
scroll to position [348, 0]
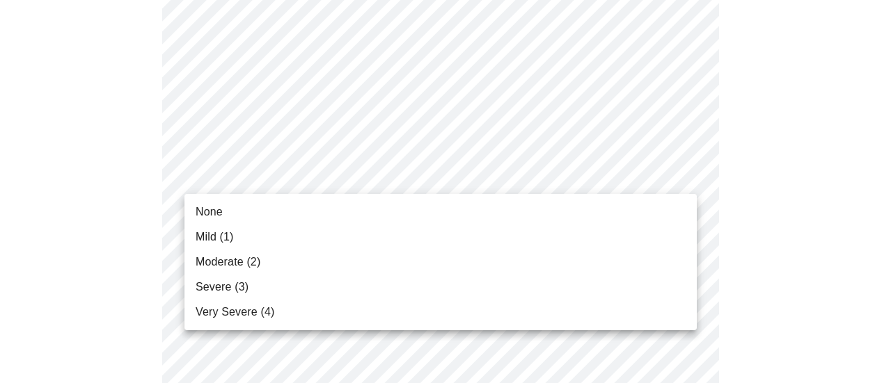
click at [242, 313] on span "Very Severe (4)" at bounding box center [235, 312] width 79 height 17
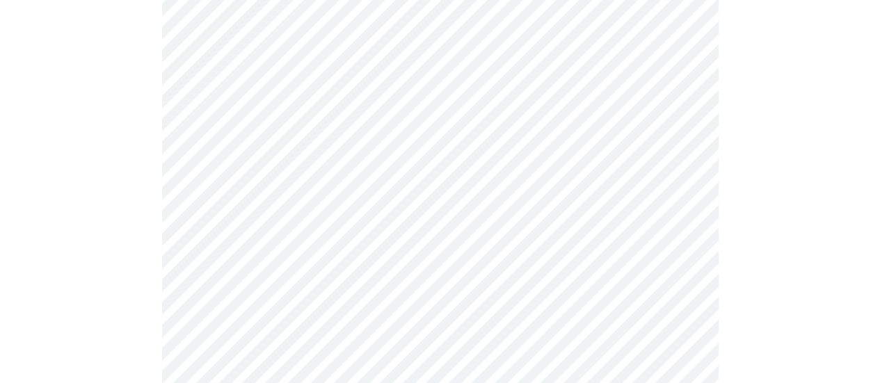
scroll to position [418, 0]
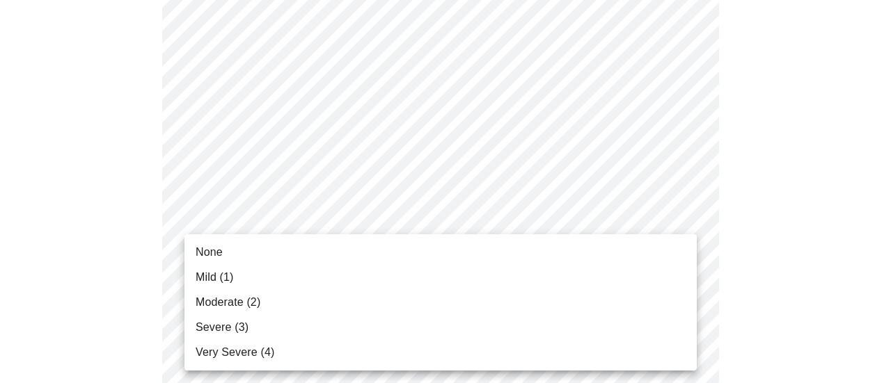
click at [223, 328] on span "Severe (3)" at bounding box center [222, 327] width 53 height 17
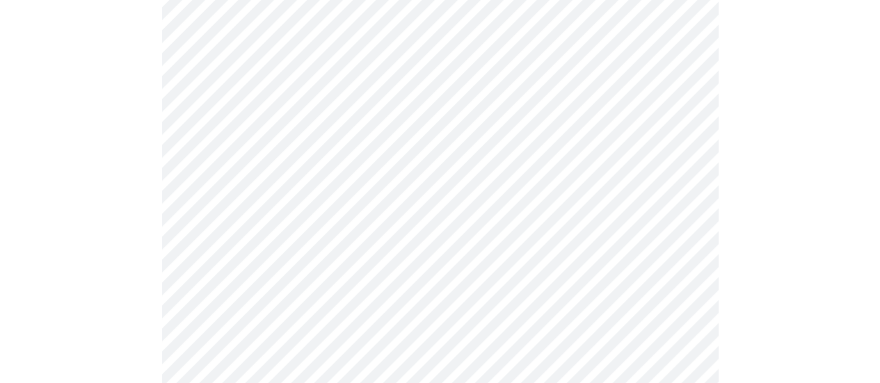
scroll to position [557, 0]
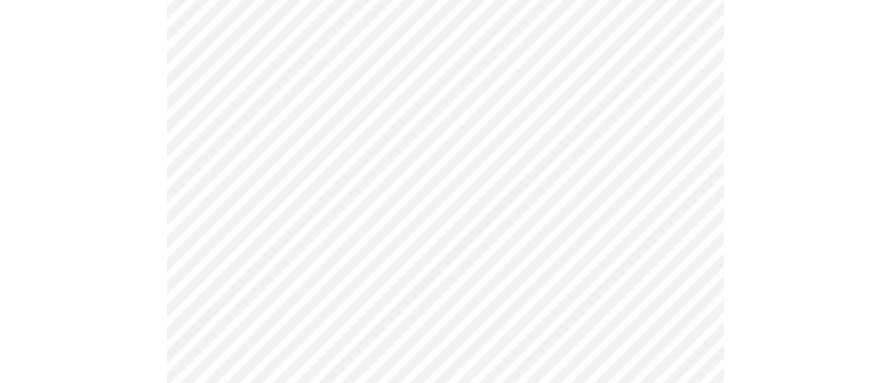
click at [359, 166] on body "MyMenopauseRx Appointments Messaging Labs Uploads Medications Community Refer a…" at bounding box center [446, 345] width 880 height 1793
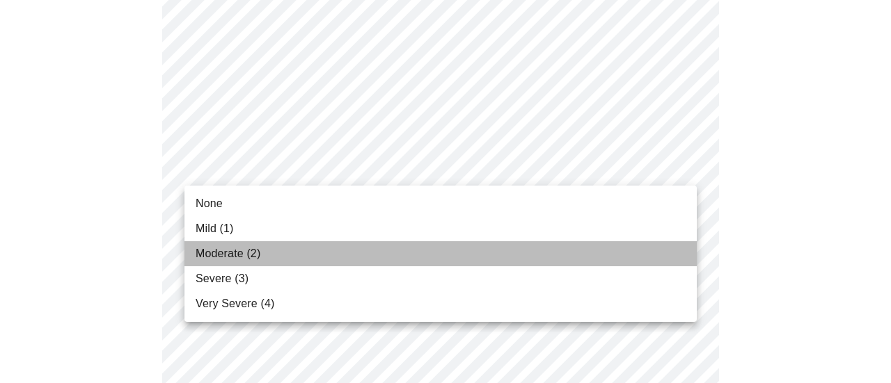
click at [230, 254] on span "Moderate (2)" at bounding box center [228, 254] width 65 height 17
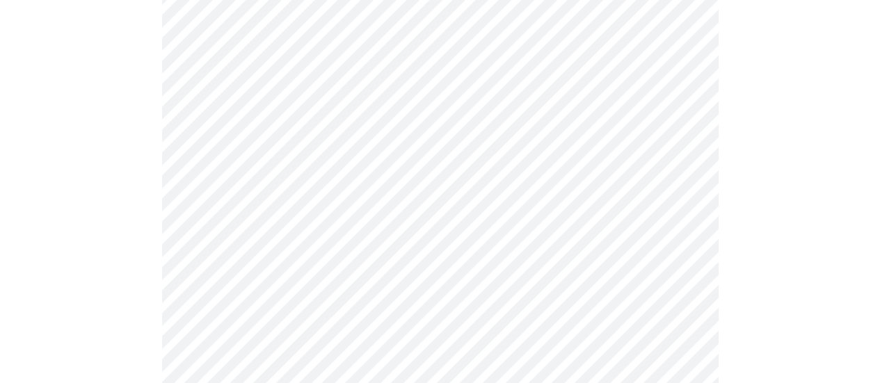
scroll to position [626, 0]
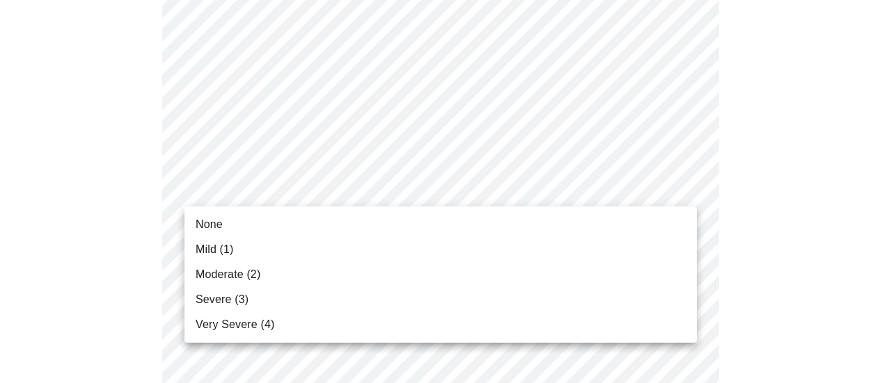
click at [270, 182] on body "MyMenopauseRx Appointments Messaging Labs Uploads Medications Community Refer a…" at bounding box center [446, 265] width 880 height 1773
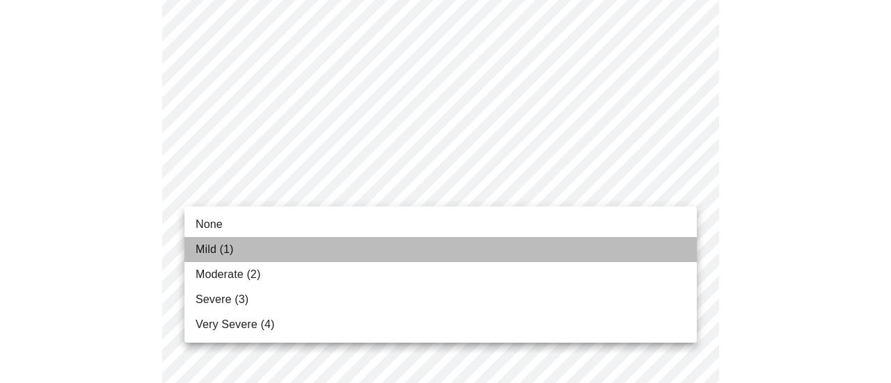
click at [224, 250] on span "Mild (1)" at bounding box center [215, 249] width 38 height 17
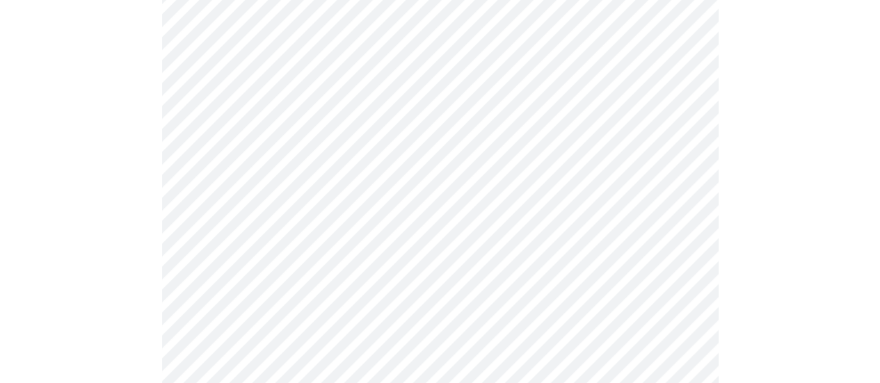
scroll to position [765, 0]
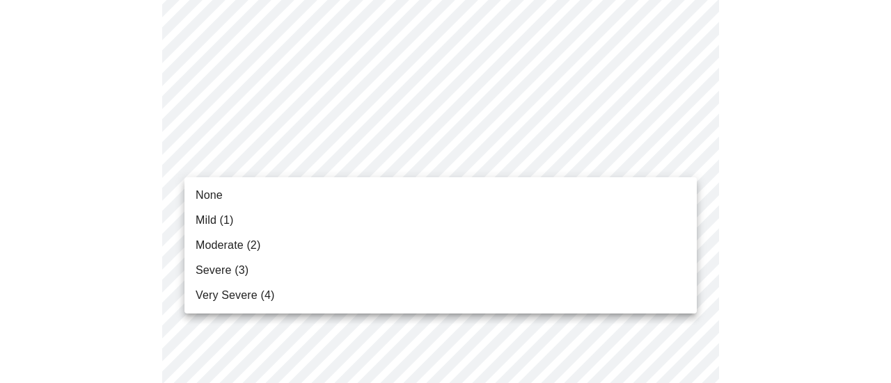
click at [351, 150] on body "MyMenopauseRx Appointments Messaging Labs Uploads Medications Community Refer a…" at bounding box center [446, 117] width 880 height 1754
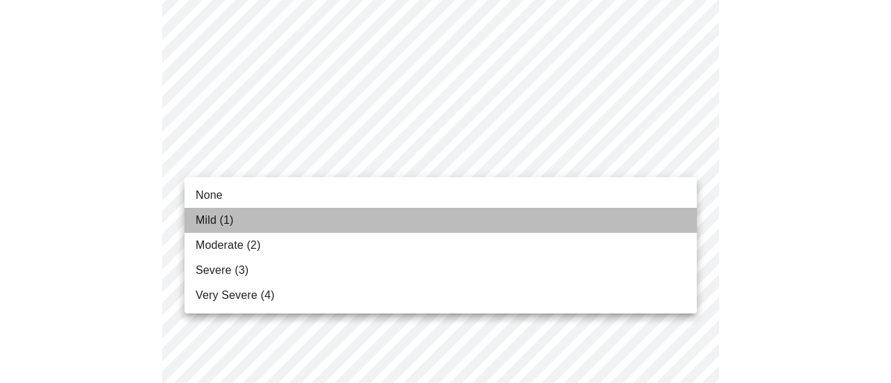
click at [231, 222] on span "Mild (1)" at bounding box center [215, 220] width 38 height 17
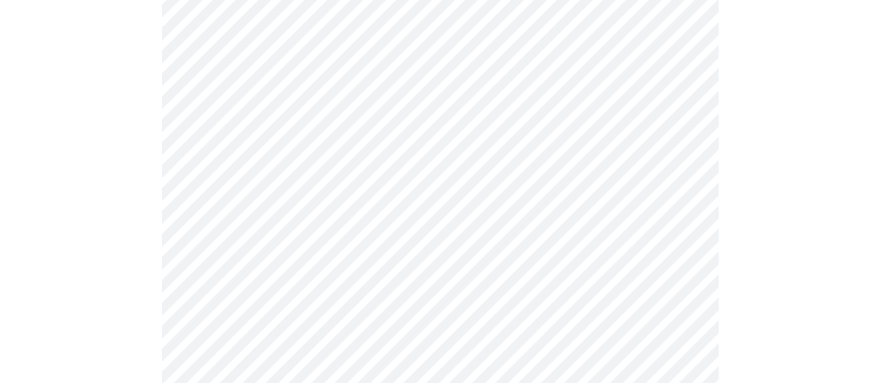
scroll to position [835, 0]
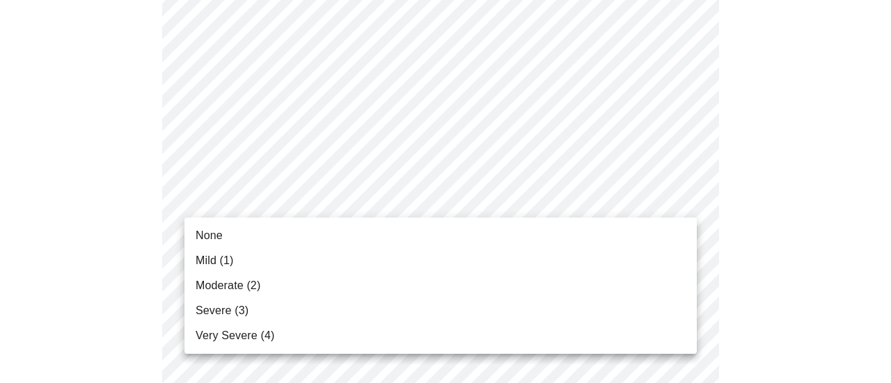
click at [288, 204] on body "MyMenopauseRx Appointments Messaging Labs Uploads Medications Community Refer a…" at bounding box center [446, 38] width 880 height 1734
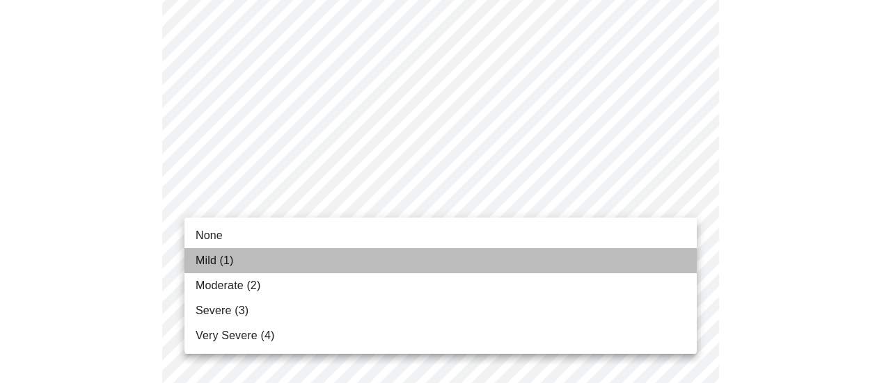
click at [216, 258] on span "Mild (1)" at bounding box center [215, 261] width 38 height 17
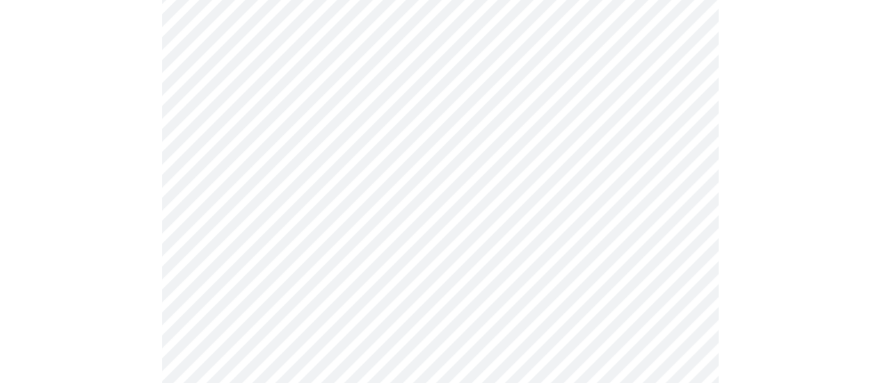
scroll to position [974, 0]
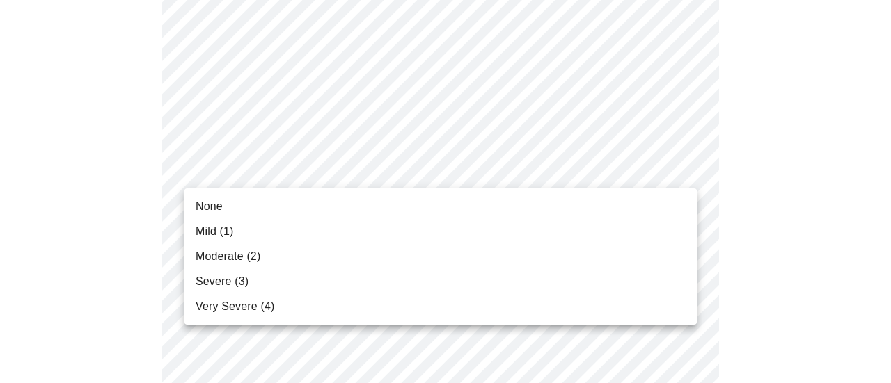
click at [224, 211] on li "None" at bounding box center [440, 206] width 512 height 25
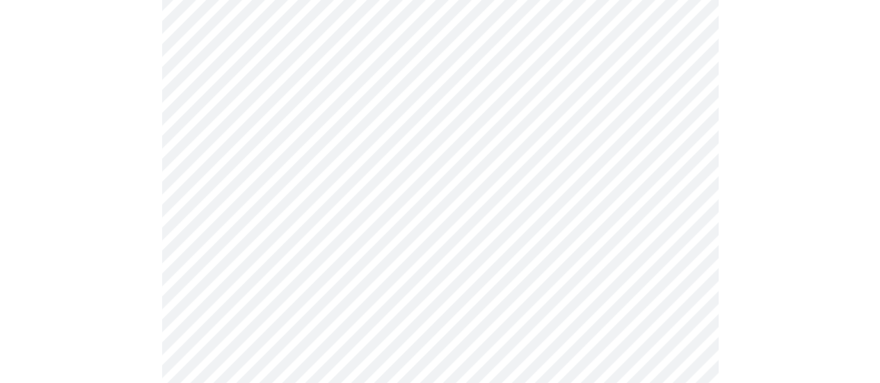
scroll to position [1113, 0]
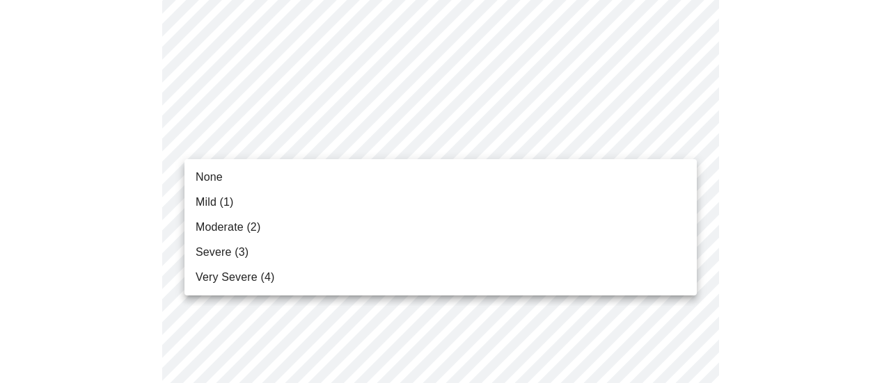
click at [223, 179] on li "None" at bounding box center [440, 177] width 512 height 25
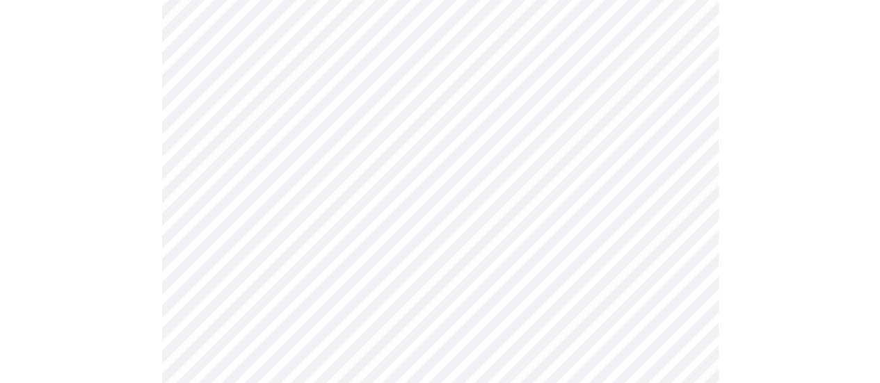
scroll to position [1183, 0]
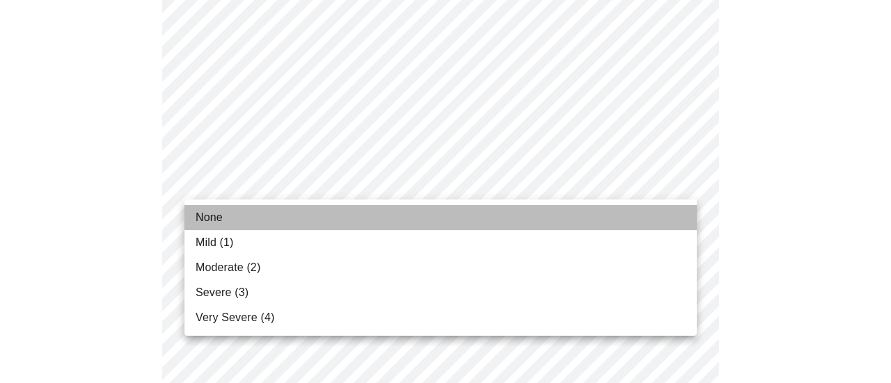
click at [210, 215] on span "None" at bounding box center [209, 217] width 27 height 17
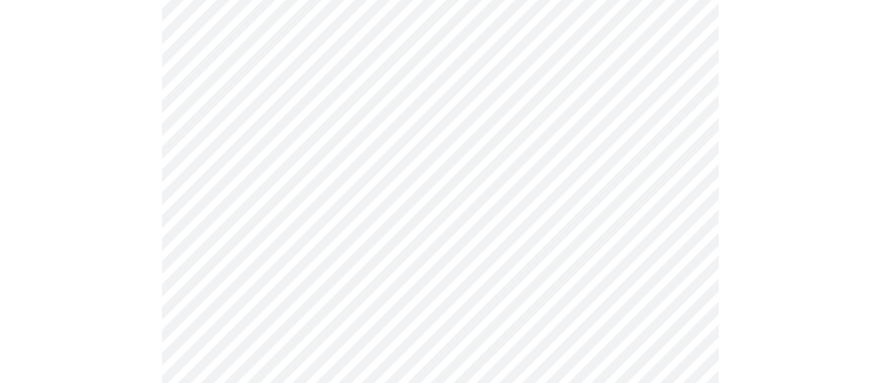
scroll to position [557, 0]
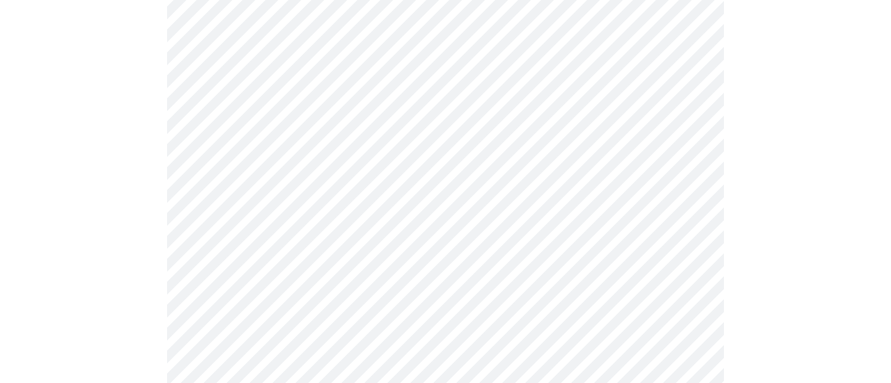
click at [346, 232] on body "MyMenopauseRx Appointments Messaging Labs Uploads Medications Community Refer a…" at bounding box center [446, 116] width 880 height 1335
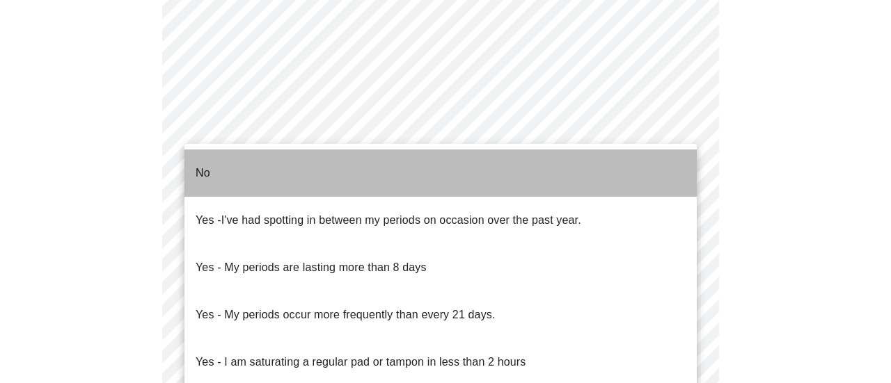
click at [214, 168] on li "No" at bounding box center [440, 173] width 512 height 47
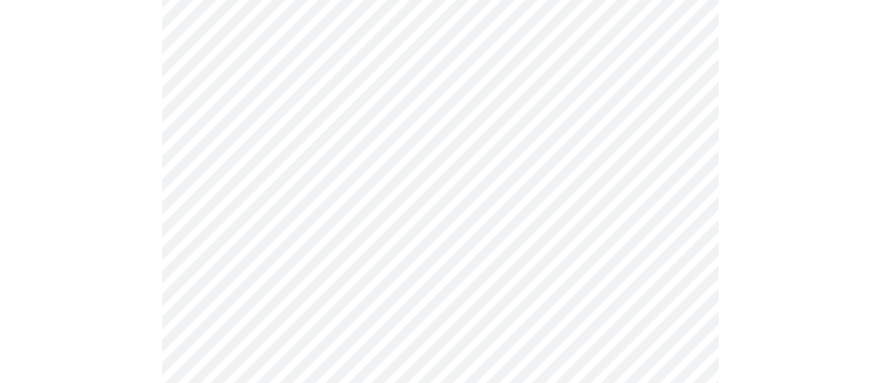
scroll to position [696, 0]
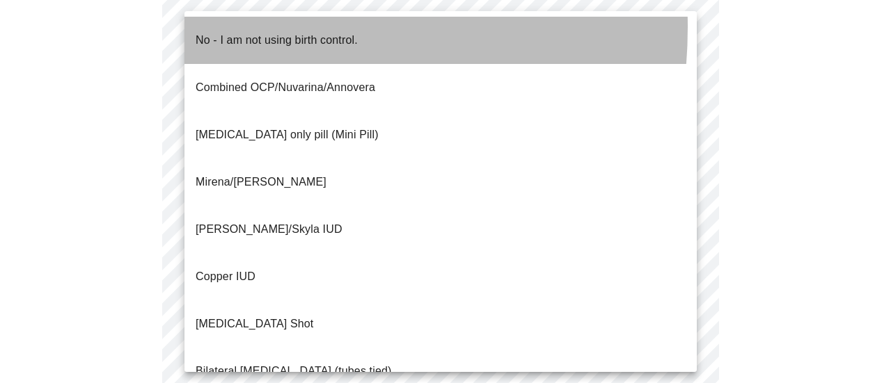
click at [223, 32] on p "No - I am not using birth control." at bounding box center [277, 40] width 162 height 17
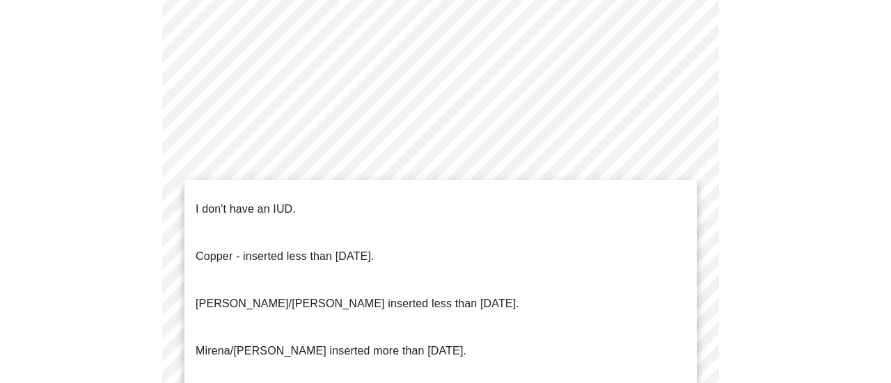
click at [228, 201] on p "I don't have an IUD." at bounding box center [246, 209] width 100 height 17
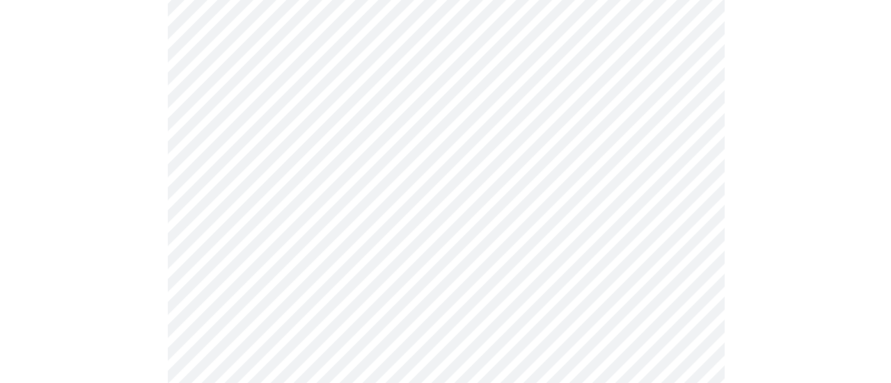
scroll to position [905, 0]
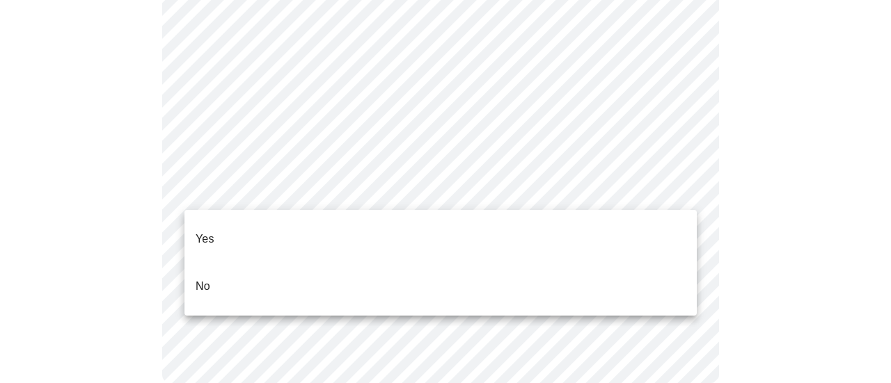
click at [214, 211] on ul "Yes No" at bounding box center [440, 263] width 512 height 106
click at [269, 233] on li "Yes" at bounding box center [440, 239] width 512 height 47
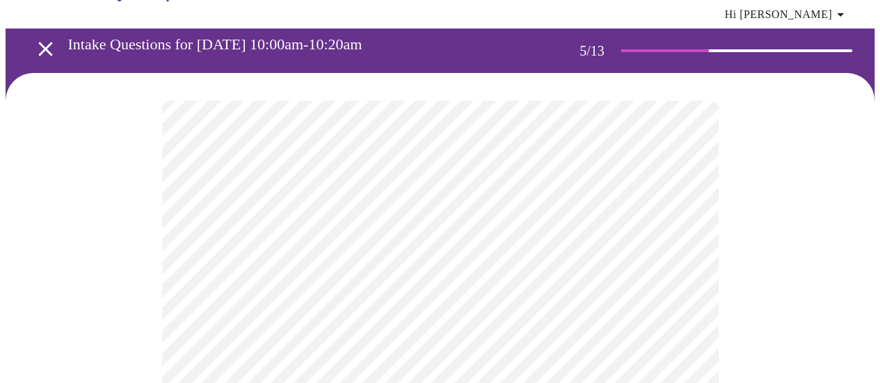
scroll to position [70, 0]
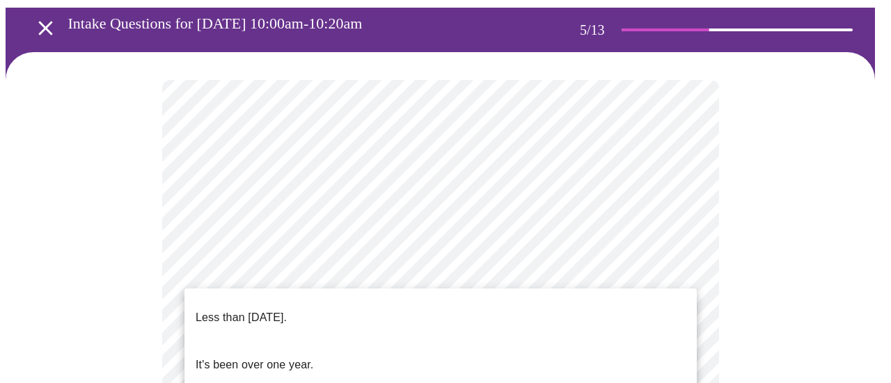
click at [281, 311] on p "Less than one year ago." at bounding box center [241, 318] width 91 height 17
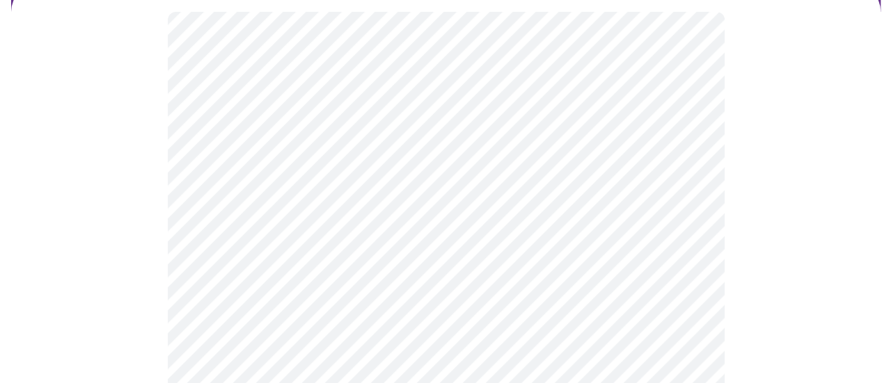
scroll to position [139, 0]
click at [262, 261] on body "MyMenopauseRx Appointments Messaging Labs Uploads Medications Community Refer a…" at bounding box center [446, 247] width 880 height 762
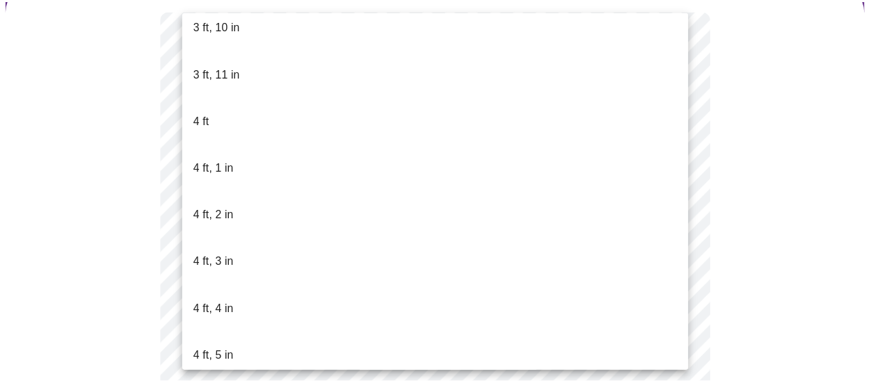
scroll to position [626, 0]
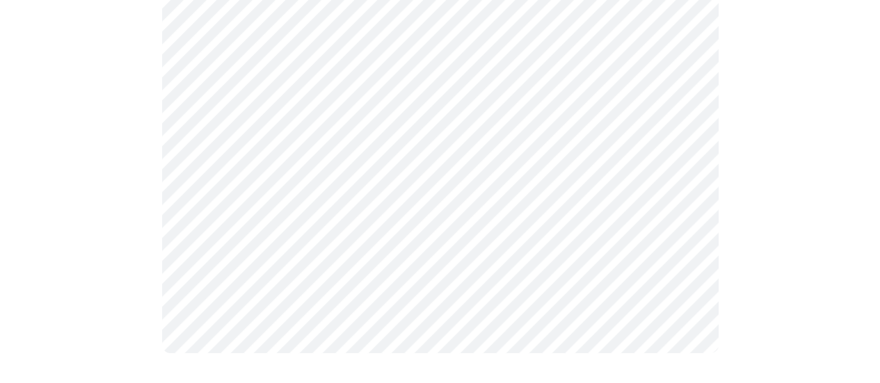
scroll to position [320, 0]
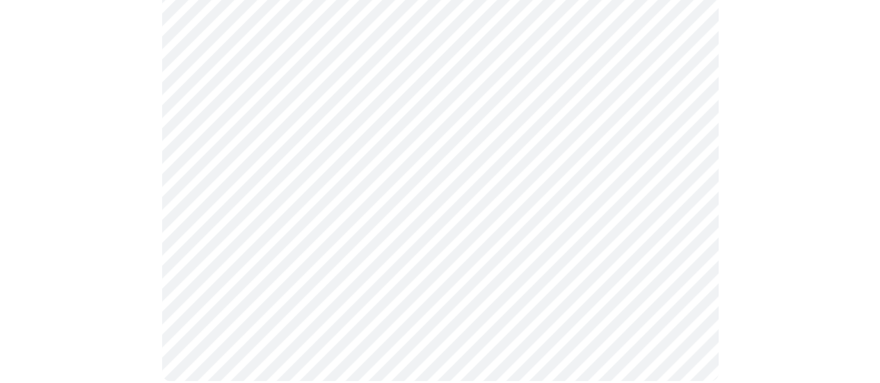
click at [139, 203] on div at bounding box center [440, 106] width 869 height 608
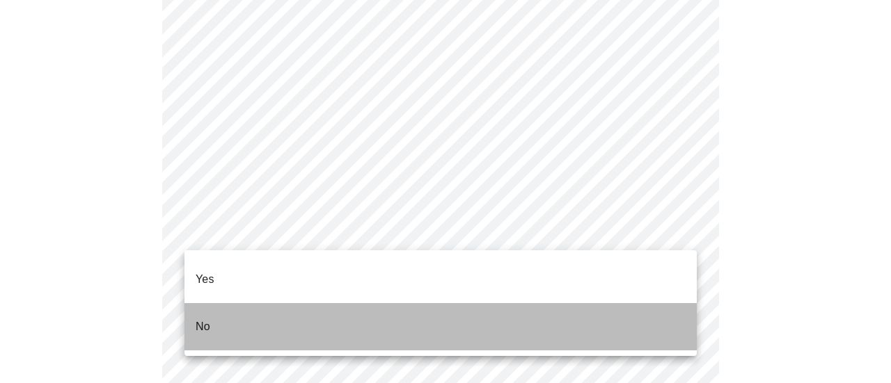
click at [223, 307] on li "No" at bounding box center [440, 326] width 512 height 47
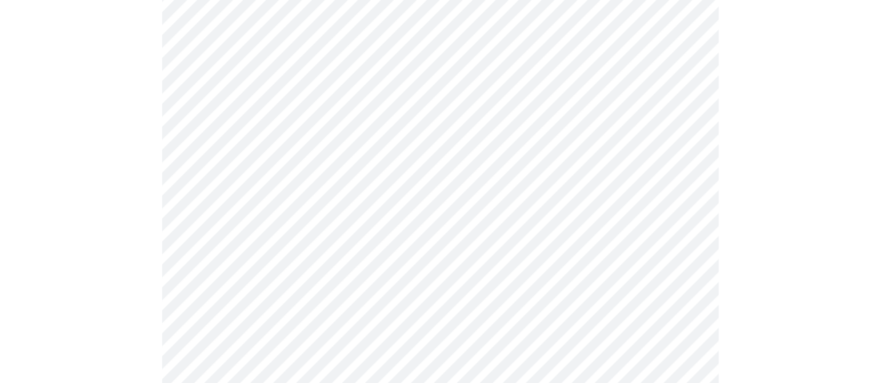
scroll to position [905, 0]
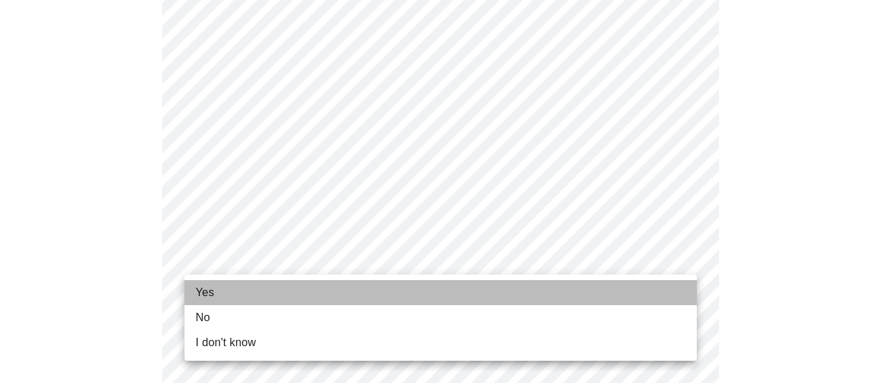
click at [230, 292] on li "Yes" at bounding box center [440, 292] width 512 height 25
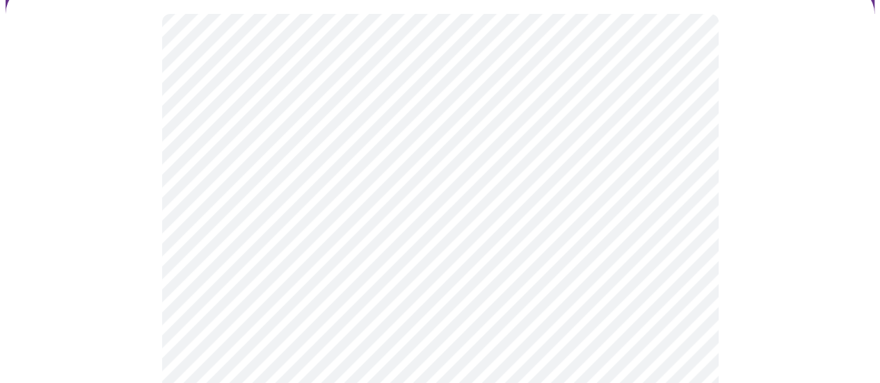
scroll to position [139, 0]
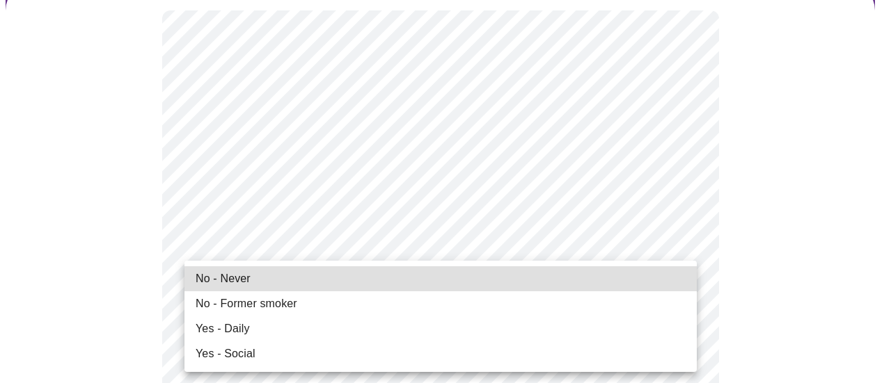
click at [216, 280] on span "No - Never" at bounding box center [223, 279] width 55 height 17
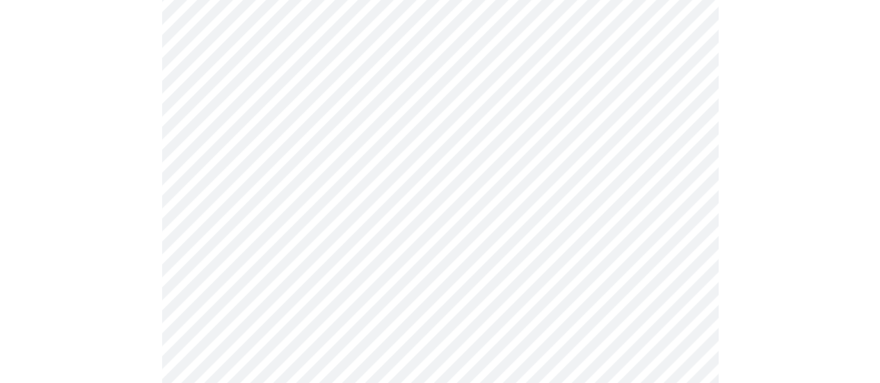
scroll to position [1253, 0]
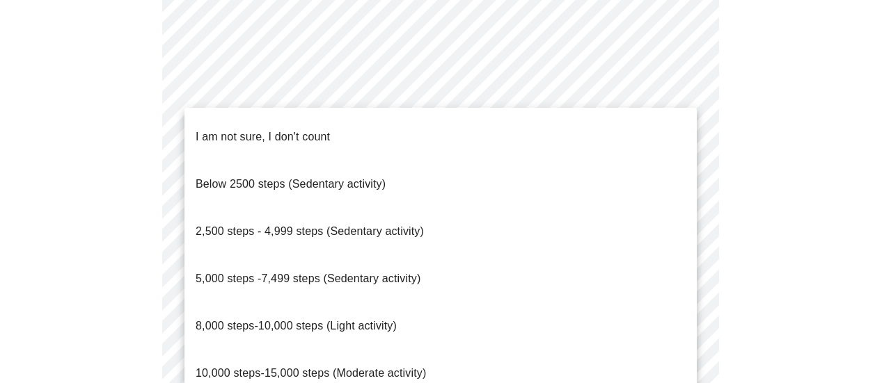
click at [270, 225] on span "2,500 steps - 4,999 steps (Sedentary activity)" at bounding box center [310, 231] width 228 height 12
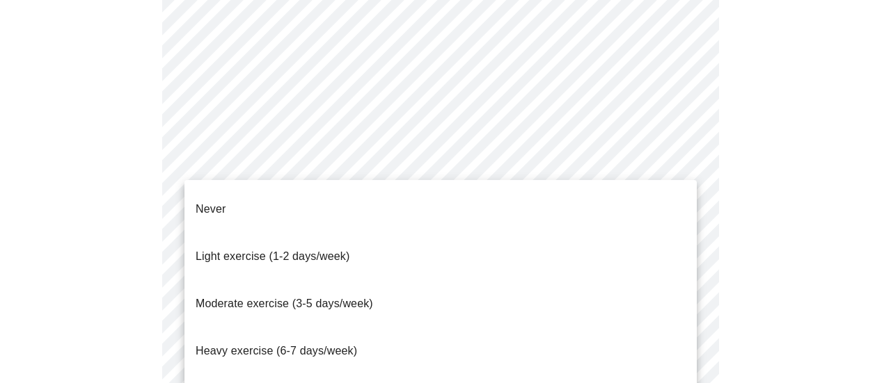
click at [228, 203] on li "Never" at bounding box center [440, 209] width 512 height 47
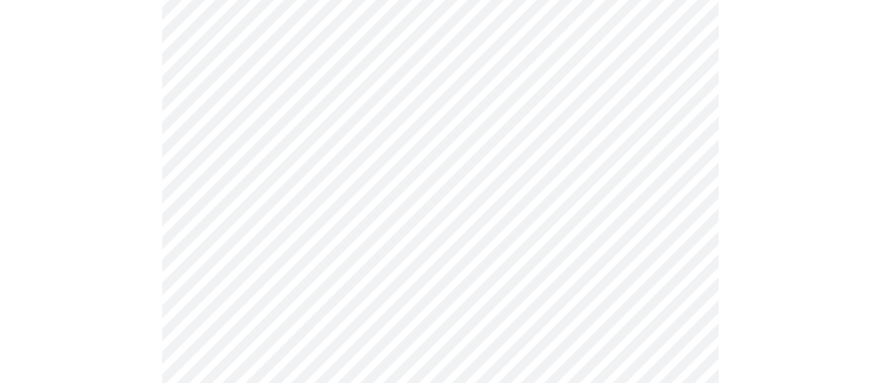
scroll to position [1392, 0]
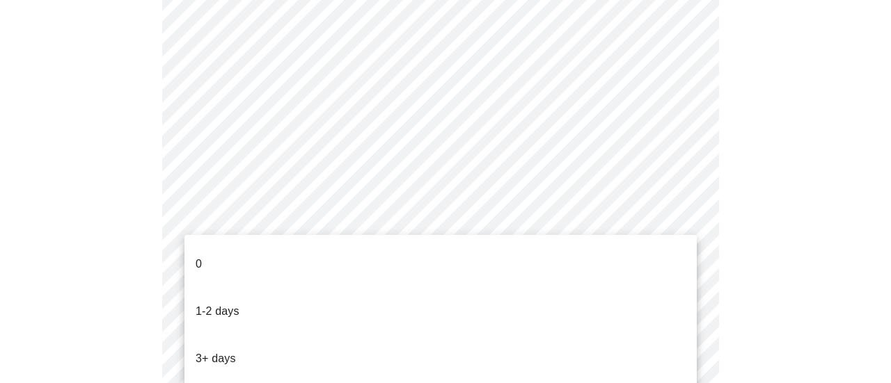
click at [220, 251] on li "0" at bounding box center [440, 264] width 512 height 47
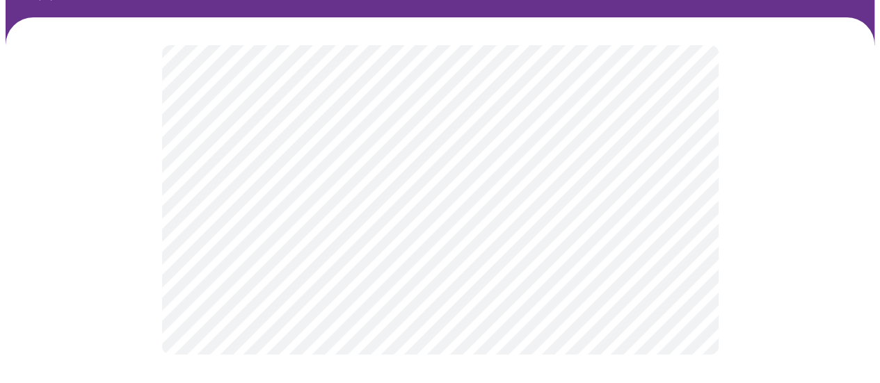
scroll to position [0, 0]
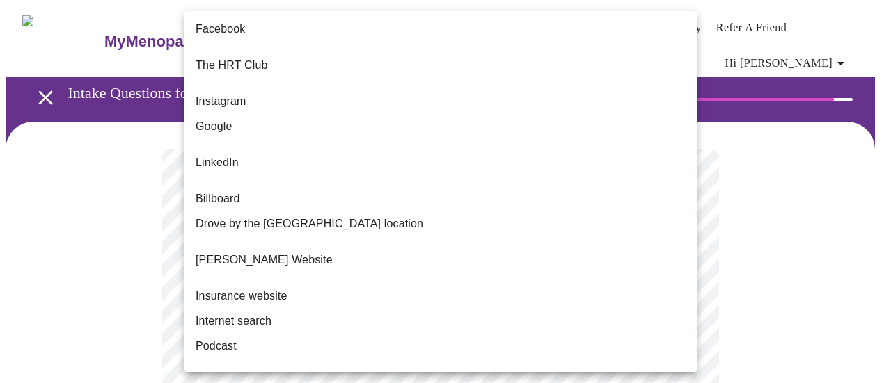
click at [292, 289] on body "MyMenopauseRx Appointments Messaging Labs Uploads Medications Community Refer a…" at bounding box center [446, 247] width 880 height 482
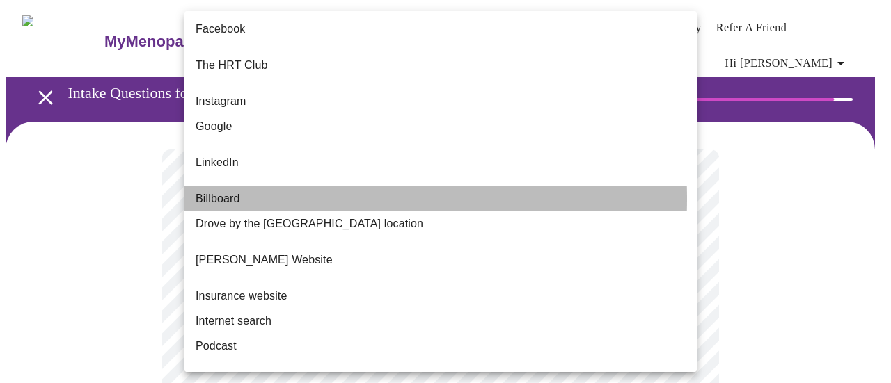
click at [214, 191] on span "Billboard" at bounding box center [218, 199] width 45 height 17
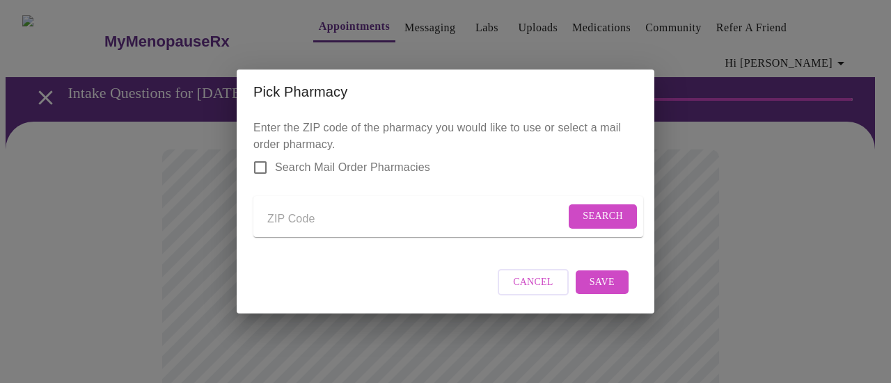
click at [296, 219] on input "Send a message to your care team" at bounding box center [416, 219] width 298 height 22
type input "60446"
click at [594, 218] on span "Search" at bounding box center [602, 216] width 40 height 17
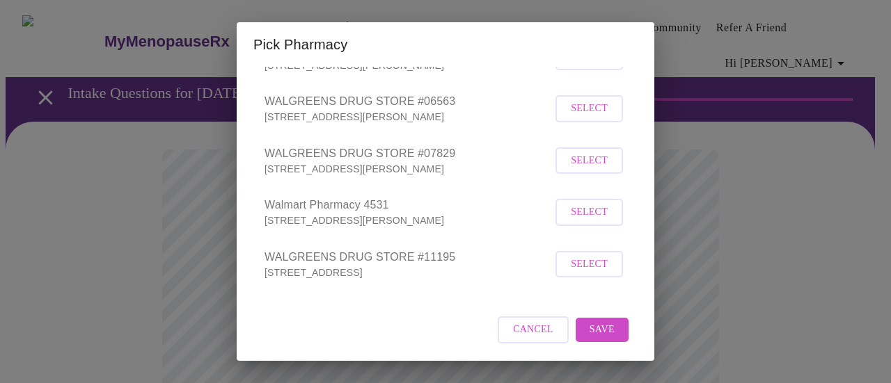
scroll to position [184, 0]
click at [585, 263] on span "Select" at bounding box center [589, 263] width 37 height 17
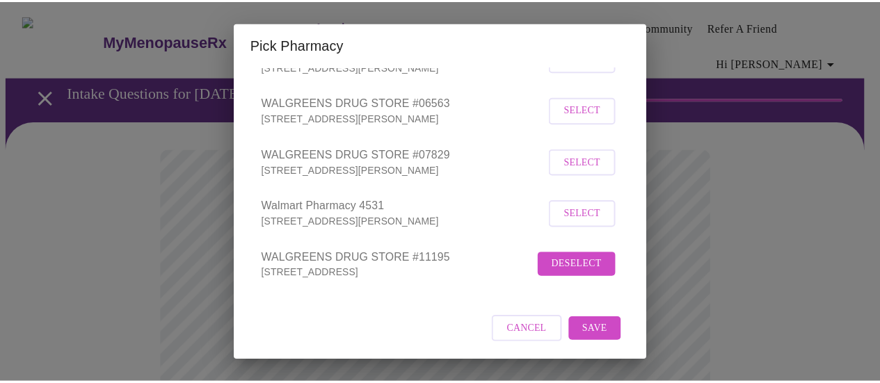
scroll to position [182, 0]
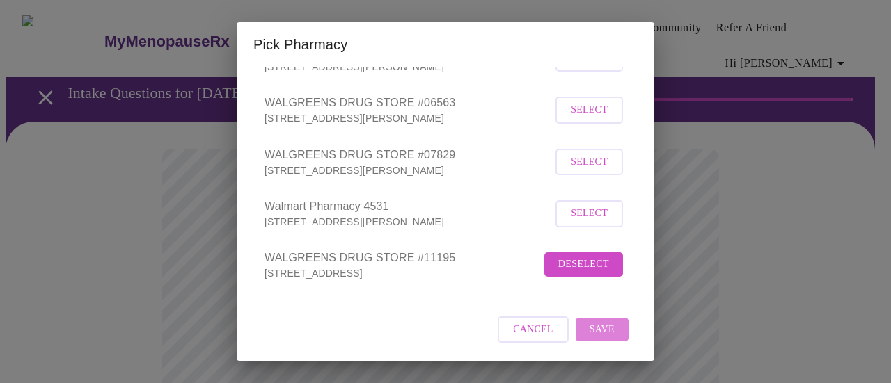
click at [592, 326] on span "Save" at bounding box center [601, 329] width 25 height 17
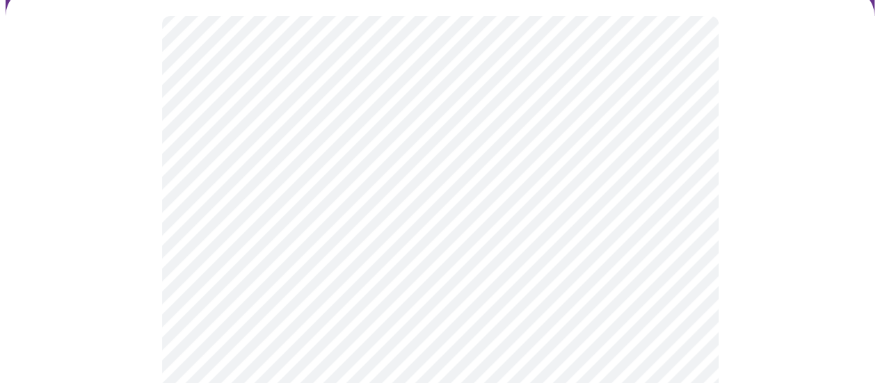
scroll to position [139, 0]
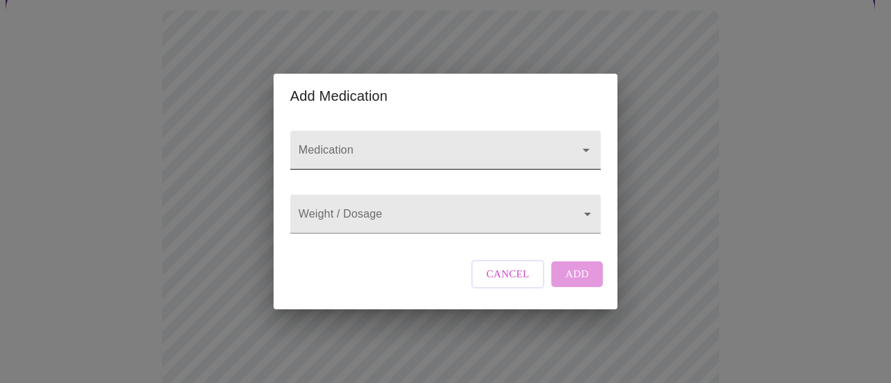
click at [392, 147] on input "Medication" at bounding box center [426, 157] width 260 height 26
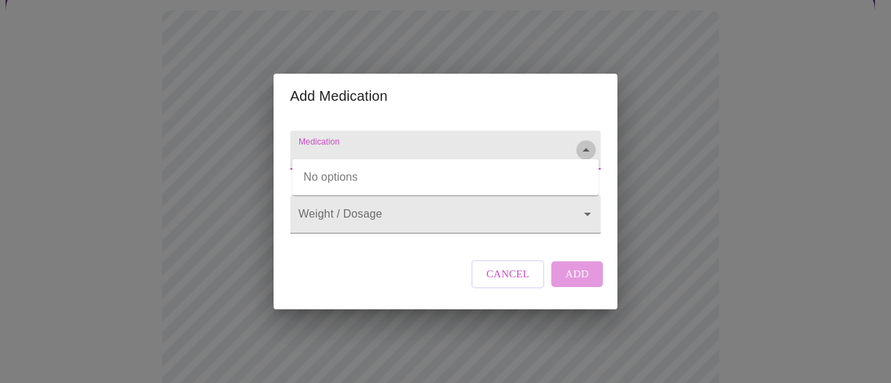
click at [580, 142] on icon "Close" at bounding box center [586, 150] width 17 height 17
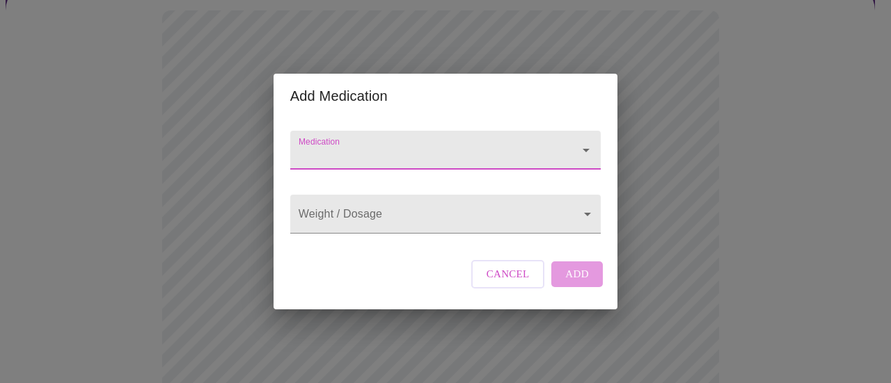
click at [411, 154] on input "Medication" at bounding box center [426, 157] width 260 height 26
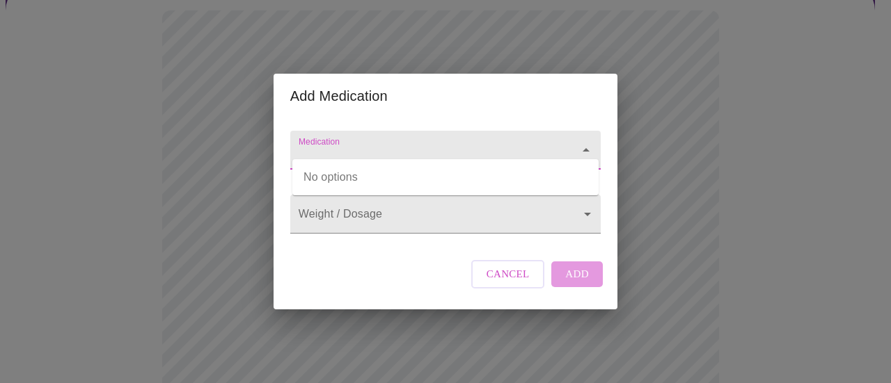
click at [360, 144] on input "Medication" at bounding box center [426, 157] width 260 height 26
type input "n"
type input "muscle relaxer as needed for my back and neck"
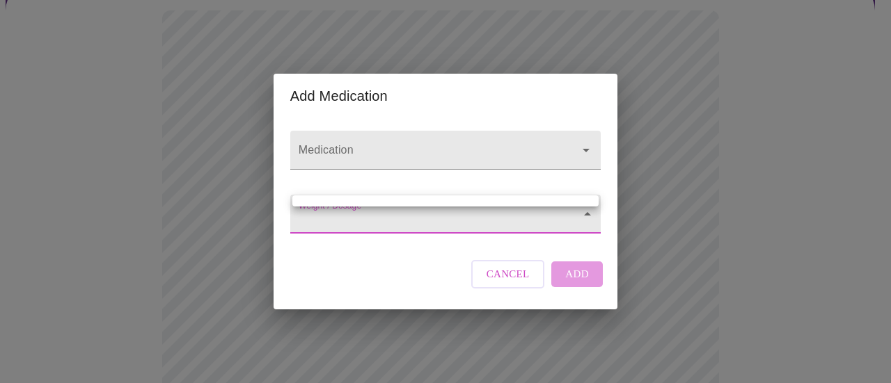
click at [409, 143] on div at bounding box center [445, 191] width 891 height 383
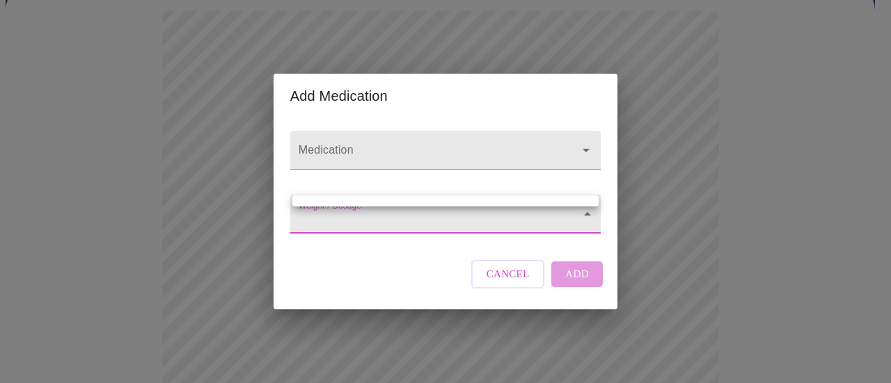
click at [365, 136] on div at bounding box center [445, 191] width 891 height 383
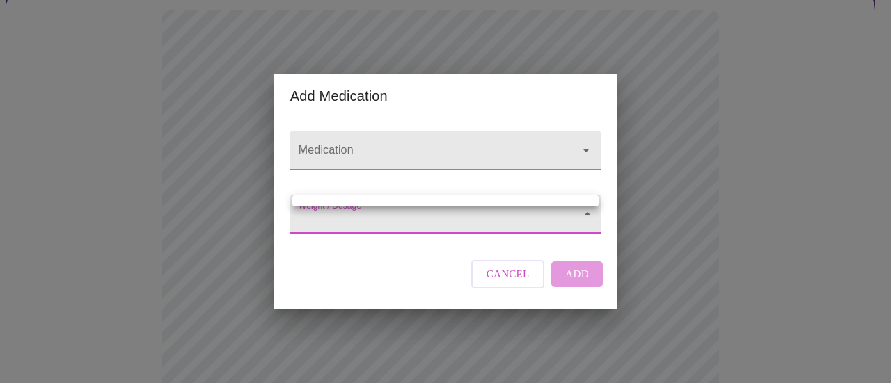
drag, startPoint x: 576, startPoint y: 207, endPoint x: 582, endPoint y: 214, distance: 8.9
click at [579, 209] on div at bounding box center [445, 191] width 891 height 383
click at [582, 214] on div at bounding box center [445, 191] width 891 height 383
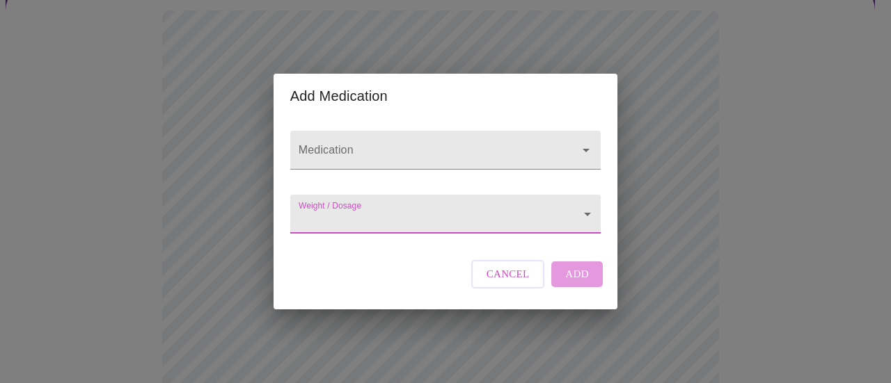
click at [536, 288] on button "Cancel" at bounding box center [508, 274] width 74 height 28
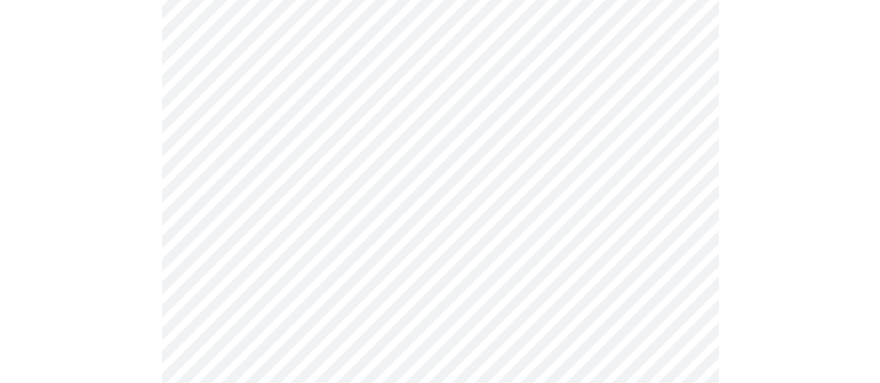
scroll to position [662, 0]
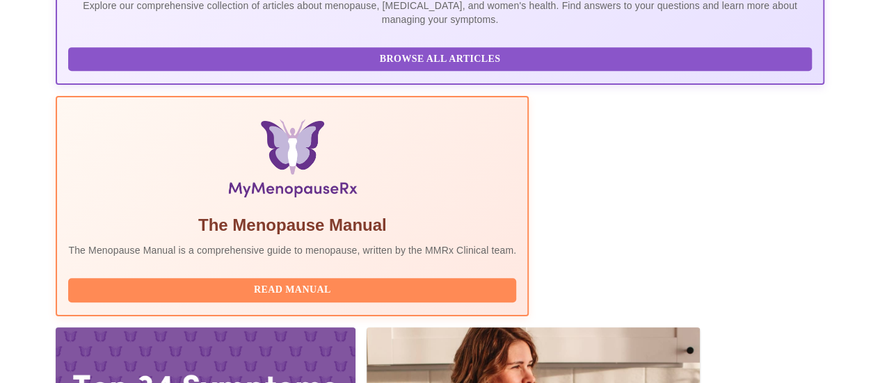
scroll to position [377, 0]
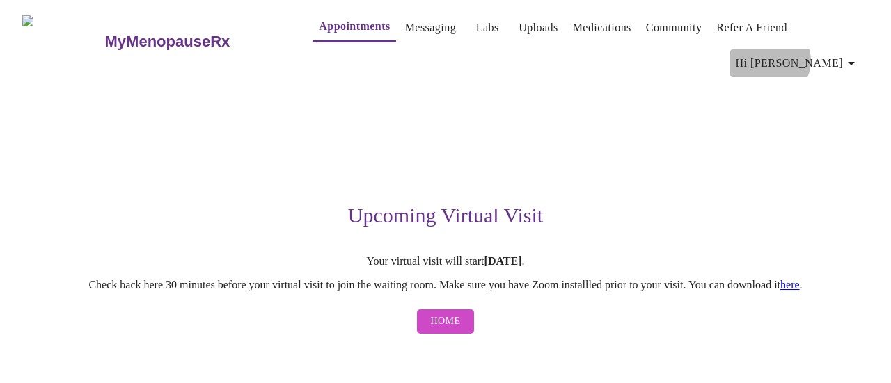
click at [846, 54] on span "Hi [PERSON_NAME]" at bounding box center [798, 63] width 124 height 19
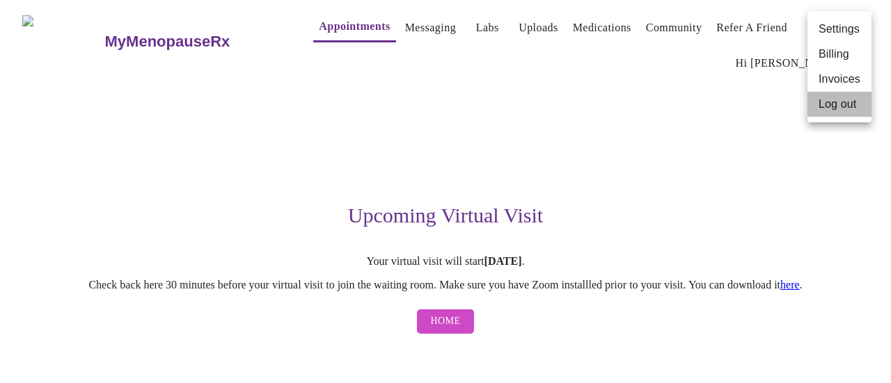
click at [837, 105] on li "Log out" at bounding box center [839, 104] width 64 height 25
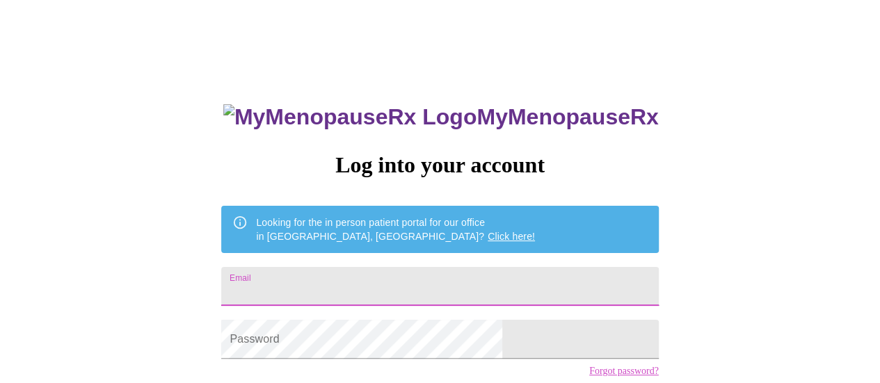
click at [381, 291] on input "Email" at bounding box center [439, 286] width 437 height 39
type input "anaibarra06@yahoo.com"
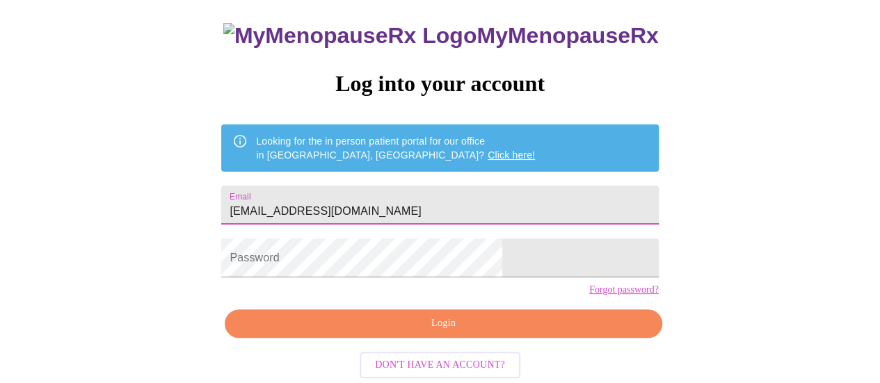
scroll to position [82, 0]
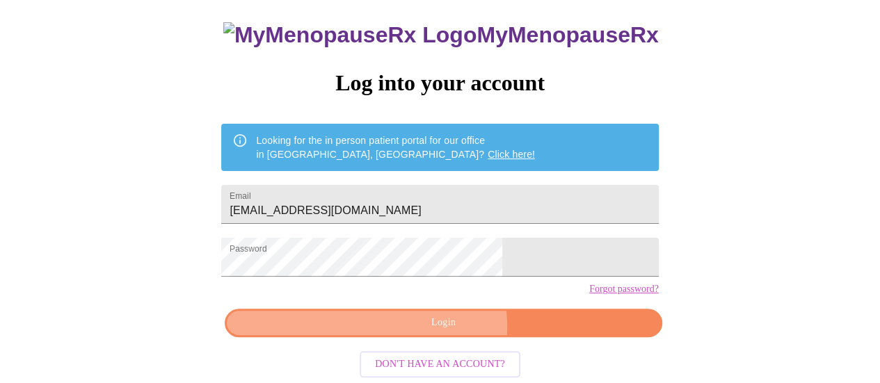
click at [444, 332] on span "Login" at bounding box center [443, 323] width 405 height 17
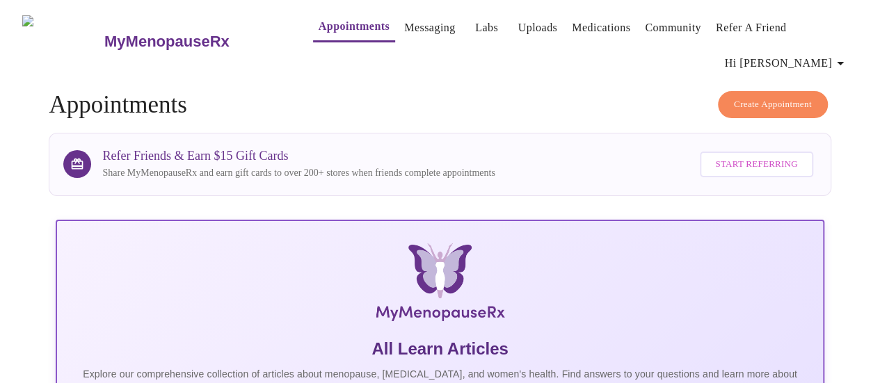
click at [844, 62] on icon "button" at bounding box center [840, 63] width 7 height 3
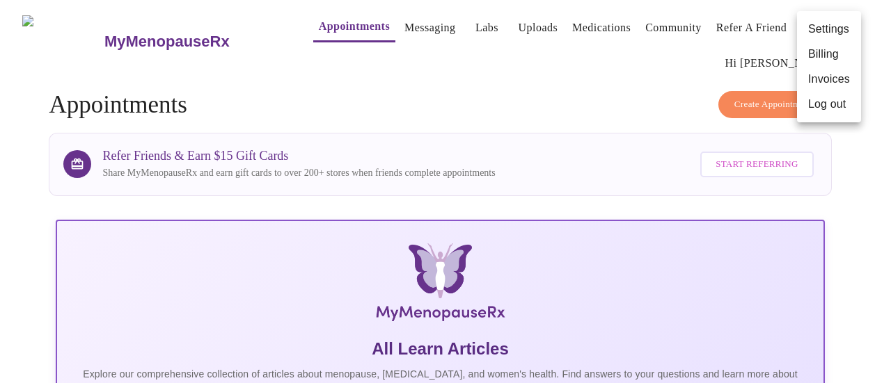
click at [814, 102] on li "Log out" at bounding box center [829, 104] width 64 height 25
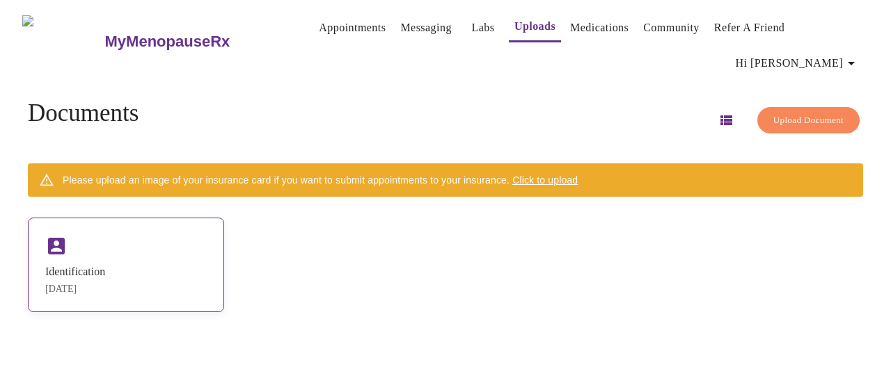
click at [85, 237] on div "Identification Aug 11, 2025" at bounding box center [126, 265] width 196 height 95
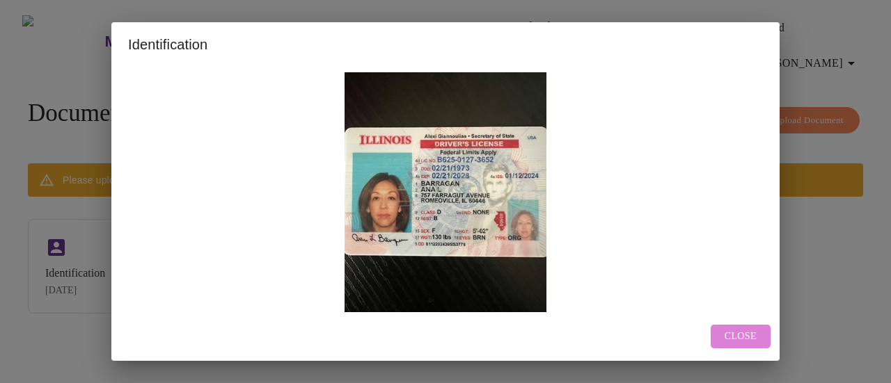
click at [733, 335] on span "Close" at bounding box center [740, 336] width 32 height 17
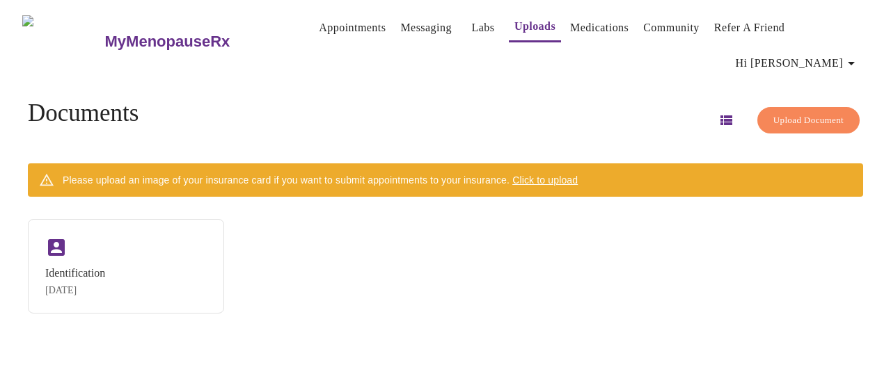
click at [781, 113] on span "Upload Document" at bounding box center [808, 121] width 70 height 16
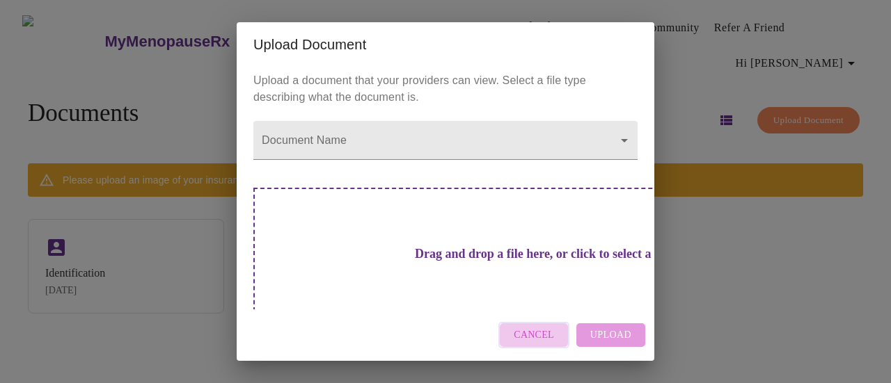
click at [546, 338] on span "Cancel" at bounding box center [534, 335] width 40 height 17
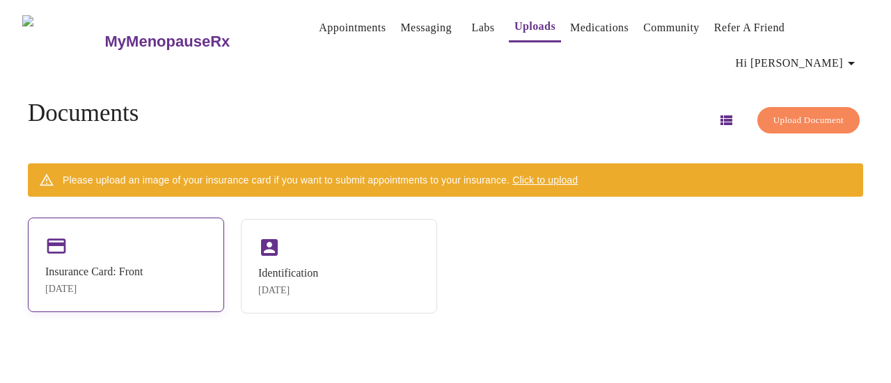
click at [104, 235] on div "Insurance Card: Front [DATE]" at bounding box center [126, 265] width 196 height 95
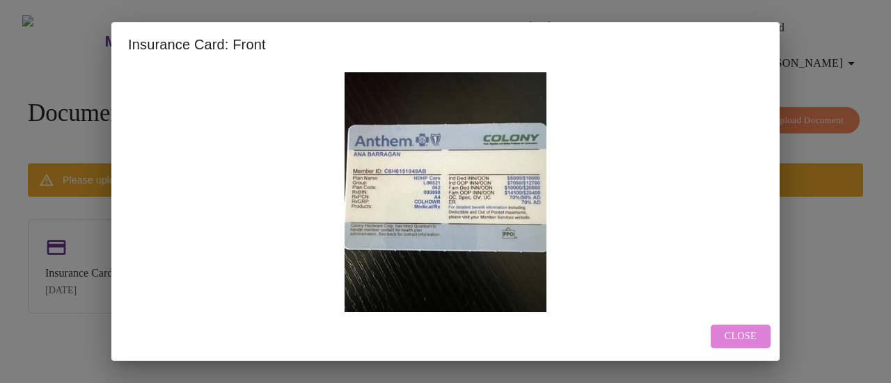
click at [747, 333] on span "Close" at bounding box center [740, 336] width 32 height 17
